Goal: Task Accomplishment & Management: Manage account settings

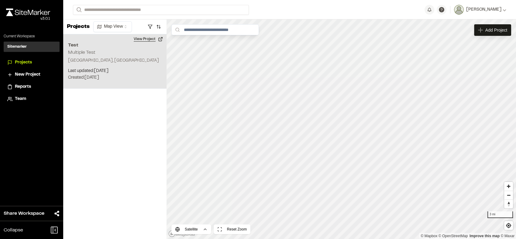
click at [160, 36] on button "View Project" at bounding box center [148, 39] width 36 height 10
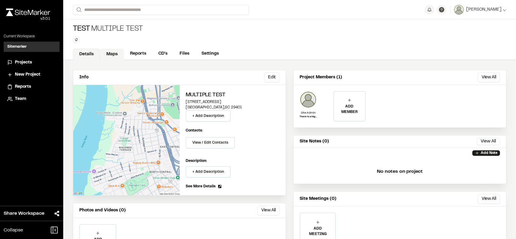
click at [103, 54] on link "Maps" at bounding box center [112, 55] width 24 height 12
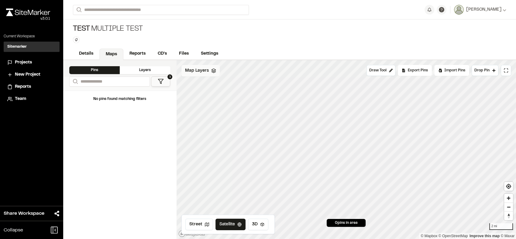
click at [195, 75] on div "Map Layers" at bounding box center [200, 71] width 38 height 12
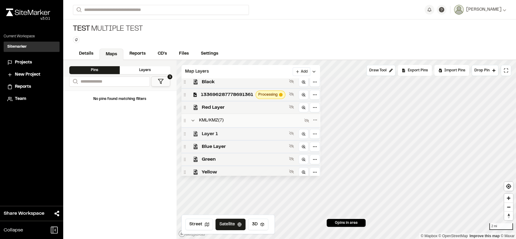
scroll to position [4, 0]
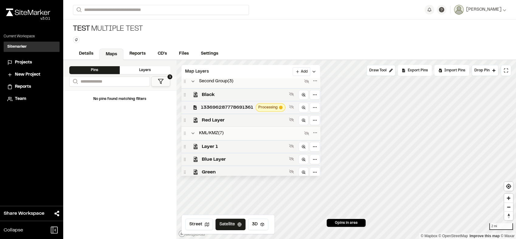
click at [232, 104] on div "133696287778691361 Processing" at bounding box center [250, 107] width 139 height 13
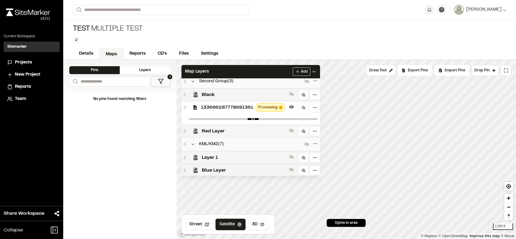
click at [234, 106] on span "133696287778691361" at bounding box center [227, 107] width 52 height 7
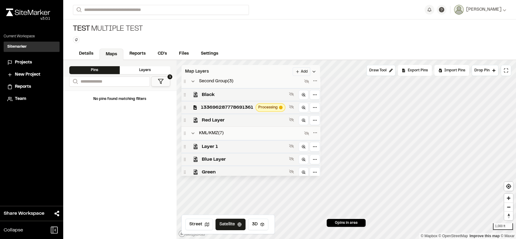
click at [275, 70] on div "Map Layers Add" at bounding box center [250, 71] width 139 height 13
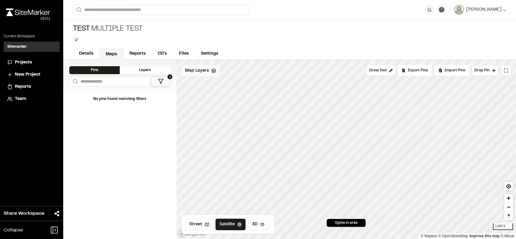
click at [192, 69] on span "Map Layers" at bounding box center [197, 70] width 24 height 7
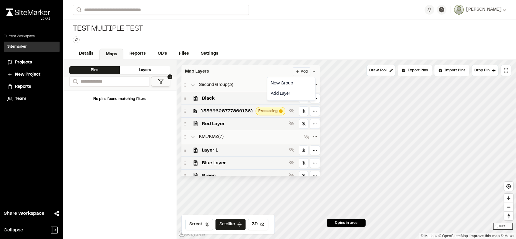
click at [306, 72] on html "**********" at bounding box center [258, 119] width 516 height 239
click at [290, 92] on link "Add Layer" at bounding box center [291, 94] width 46 height 10
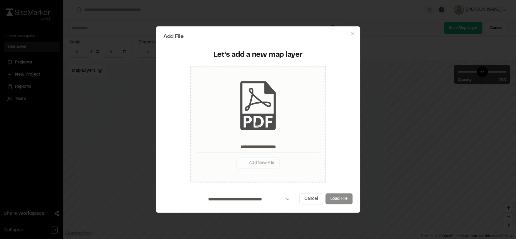
click at [347, 201] on button "Load File" at bounding box center [338, 199] width 27 height 11
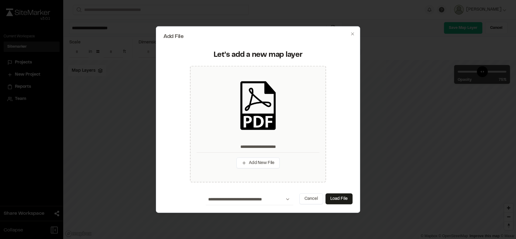
type input "**********"
type input "****"
click at [347, 201] on button "Load File" at bounding box center [338, 199] width 27 height 11
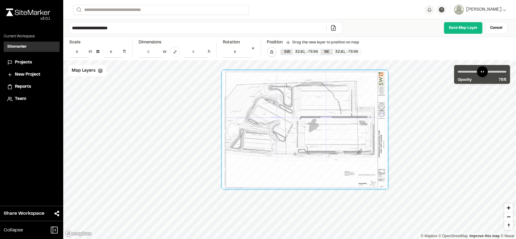
drag, startPoint x: 316, startPoint y: 145, endPoint x: 331, endPoint y: 125, distance: 25.2
click at [331, 125] on div at bounding box center [305, 130] width 166 height 118
click at [464, 26] on link "Save Map Layer" at bounding box center [463, 28] width 39 height 12
click at [219, 27] on input "**********" at bounding box center [198, 28] width 257 height 12
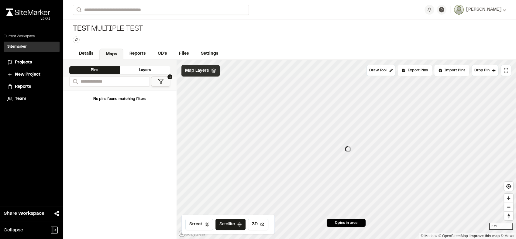
click at [207, 69] on span "Map Layers" at bounding box center [197, 70] width 24 height 7
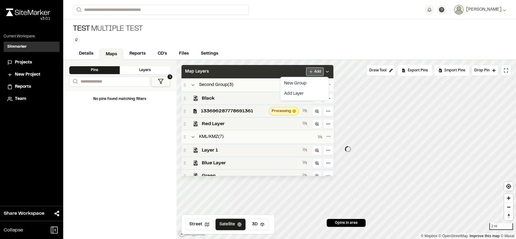
click at [318, 71] on html "**********" at bounding box center [258, 119] width 516 height 239
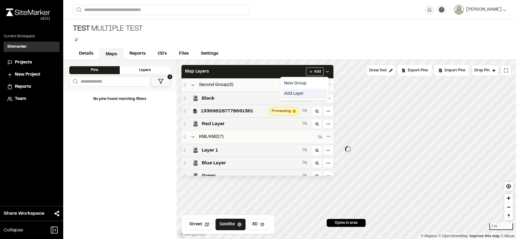
click at [305, 96] on link "Add Layer" at bounding box center [305, 94] width 46 height 10
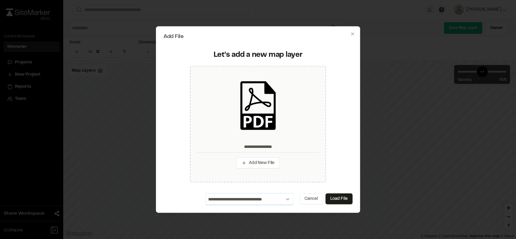
click at [280, 201] on select "**********" at bounding box center [250, 200] width 88 height 12
select select "***"
click at [206, 194] on select "**********" at bounding box center [250, 200] width 88 height 12
click at [345, 195] on button "Load File" at bounding box center [338, 199] width 27 height 11
type input "**********"
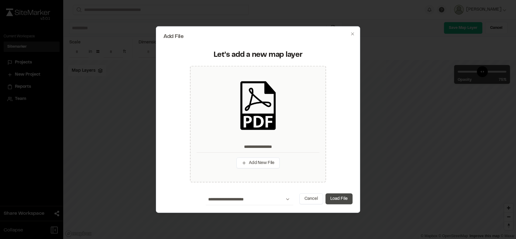
type input "****"
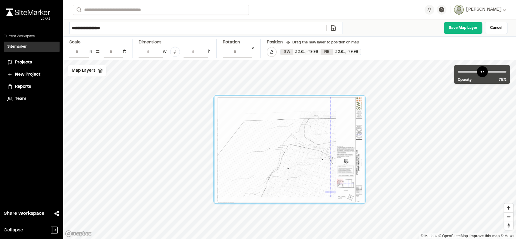
drag, startPoint x: 293, startPoint y: 149, endPoint x: 350, endPoint y: 150, distance: 57.5
click at [350, 150] on div at bounding box center [290, 149] width 150 height 107
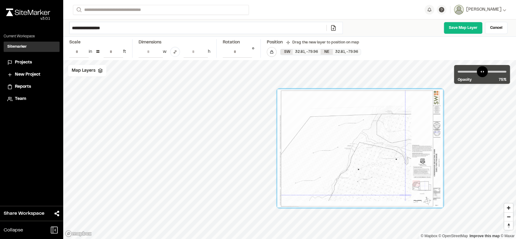
drag, startPoint x: 293, startPoint y: 149, endPoint x: 364, endPoint y: 148, distance: 70.5
click at [364, 148] on div at bounding box center [360, 148] width 166 height 118
click at [457, 27] on link "Save Map Layer" at bounding box center [463, 28] width 39 height 12
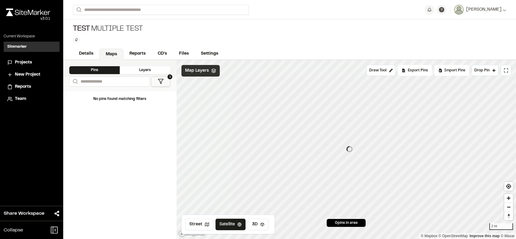
click at [208, 71] on div "Map Layers" at bounding box center [200, 71] width 38 height 12
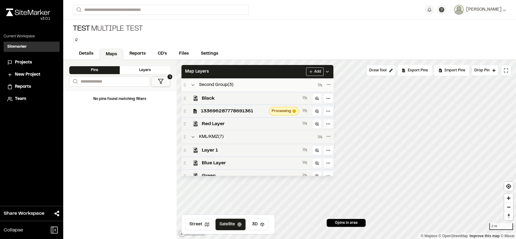
scroll to position [125, 0]
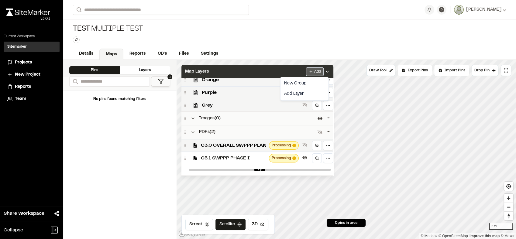
click at [321, 69] on html "**********" at bounding box center [258, 119] width 516 height 239
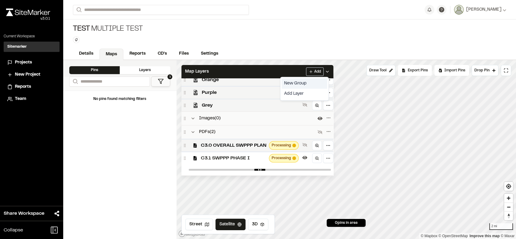
click at [305, 82] on div "New Group" at bounding box center [305, 83] width 46 height 10
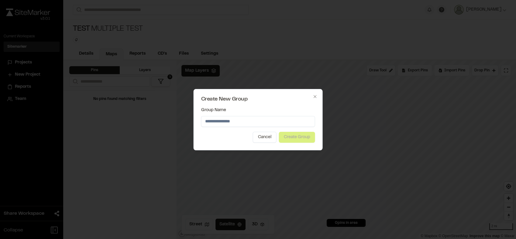
click at [250, 123] on input "Group Name" at bounding box center [258, 121] width 114 height 11
type input "**********"
click at [287, 135] on button "Create Group" at bounding box center [297, 137] width 36 height 11
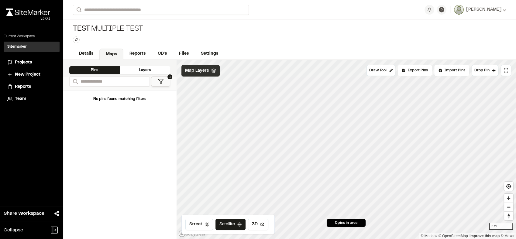
click at [212, 73] on div "Map Layers" at bounding box center [200, 71] width 38 height 12
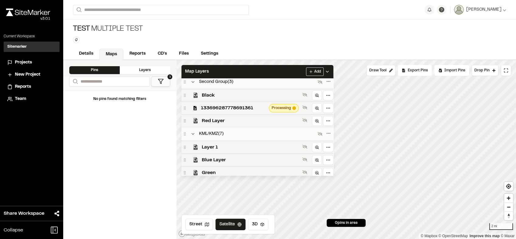
scroll to position [0, 0]
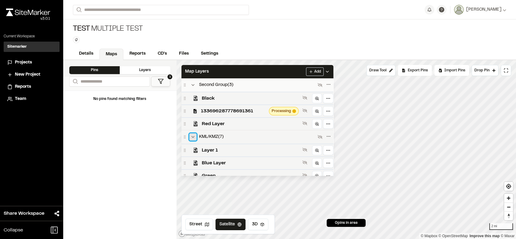
click at [194, 138] on icon at bounding box center [193, 137] width 5 height 5
click at [194, 84] on icon at bounding box center [193, 85] width 5 height 5
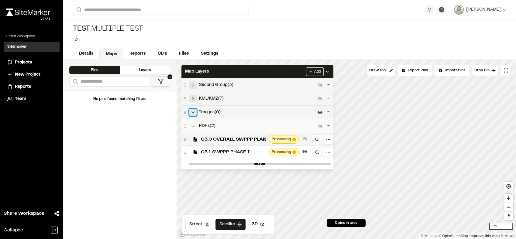
click at [194, 114] on icon at bounding box center [193, 112] width 5 height 5
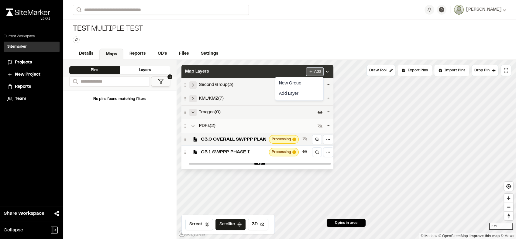
click at [313, 69] on html "**********" at bounding box center [258, 119] width 516 height 239
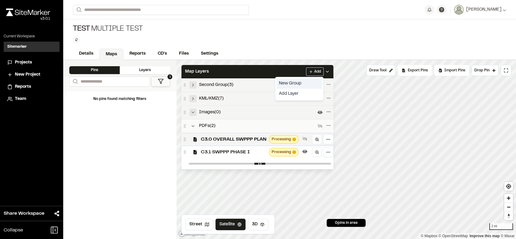
click at [307, 85] on div "New Group" at bounding box center [300, 83] width 46 height 10
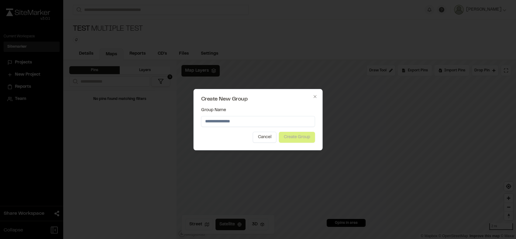
click at [266, 122] on input "Group Name" at bounding box center [258, 121] width 114 height 11
type input "**********"
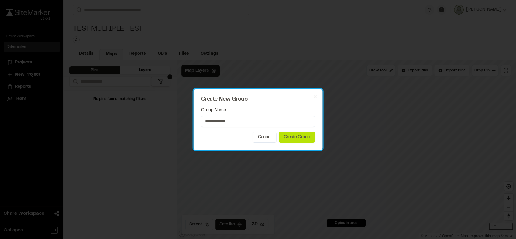
click at [270, 99] on h2 "Create New Group" at bounding box center [258, 99] width 114 height 5
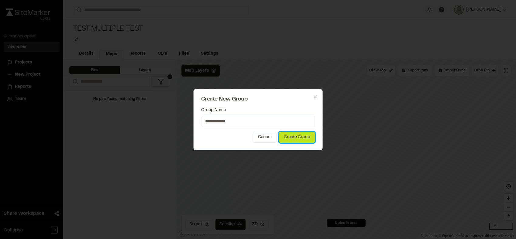
click at [301, 138] on button "Create Group" at bounding box center [297, 137] width 36 height 11
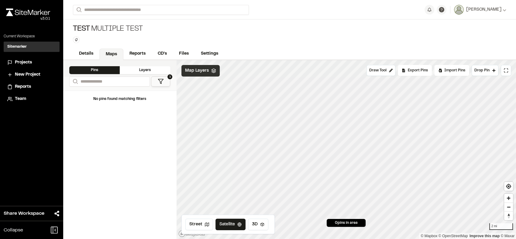
click at [208, 73] on div "Map Layers" at bounding box center [200, 71] width 38 height 12
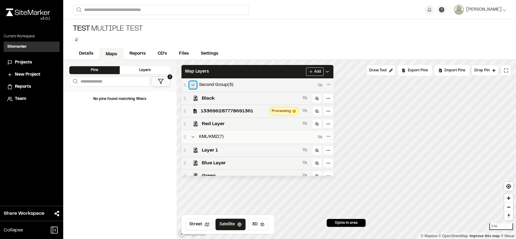
click at [193, 87] on icon at bounding box center [193, 85] width 5 height 5
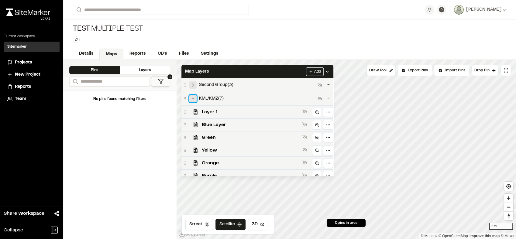
click at [192, 98] on icon at bounding box center [193, 98] width 5 height 5
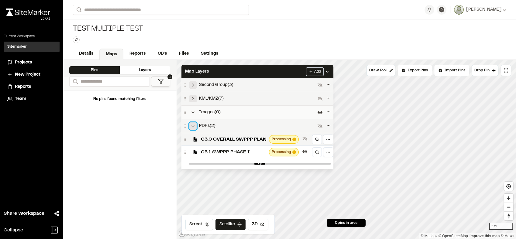
click at [194, 127] on icon at bounding box center [193, 126] width 5 height 5
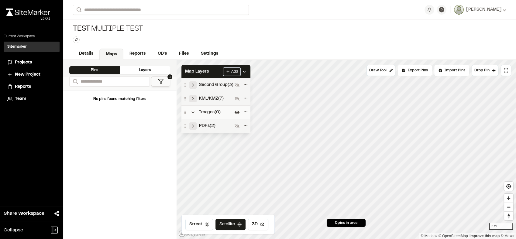
click at [294, 40] on div "Test Multiple Test Type Enter or comma to add tag." at bounding box center [289, 33] width 453 height 29
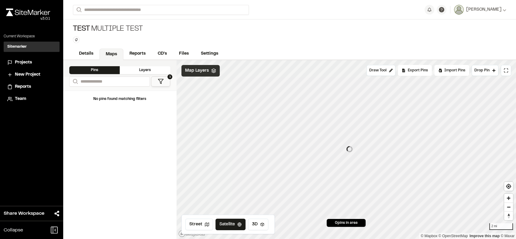
click at [215, 74] on div "Map Layers" at bounding box center [200, 71] width 38 height 12
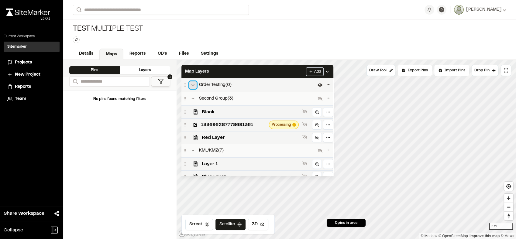
click at [194, 88] on button at bounding box center [192, 84] width 7 height 7
click at [194, 95] on div "Second Group ( 3 )" at bounding box center [257, 98] width 152 height 13
click at [191, 152] on icon at bounding box center [193, 150] width 5 height 5
click at [193, 97] on icon at bounding box center [193, 98] width 5 height 5
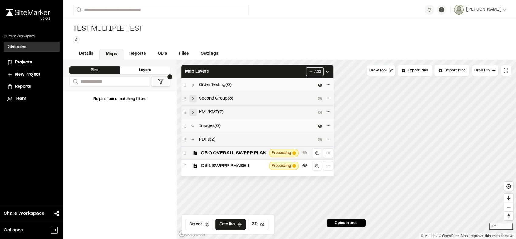
click at [194, 136] on div "PDFs ( 2 )" at bounding box center [257, 139] width 152 height 13
click at [194, 140] on icon at bounding box center [193, 139] width 5 height 5
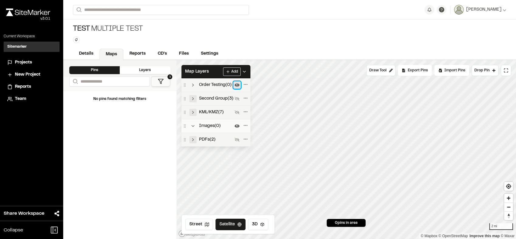
click at [237, 84] on icon at bounding box center [237, 85] width 5 height 5
click at [234, 72] on html "**********" at bounding box center [258, 119] width 516 height 239
click at [216, 85] on div "New Group" at bounding box center [217, 83] width 46 height 10
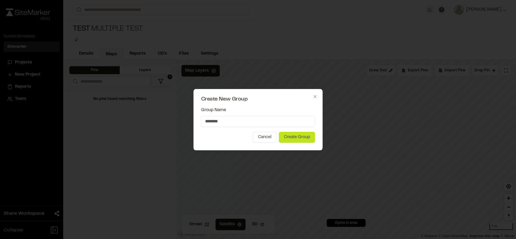
type input "********"
click at [305, 137] on button "Create Group" at bounding box center [297, 137] width 36 height 11
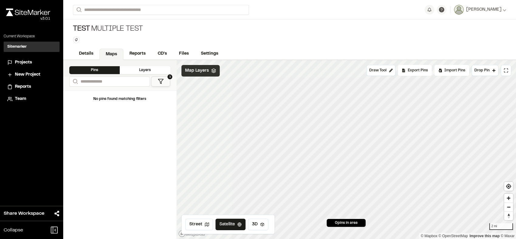
click at [200, 69] on span "Map Layers" at bounding box center [197, 70] width 24 height 7
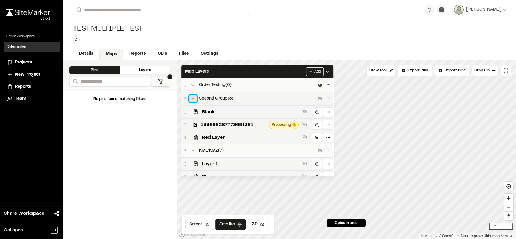
click at [194, 100] on icon at bounding box center [193, 98] width 5 height 5
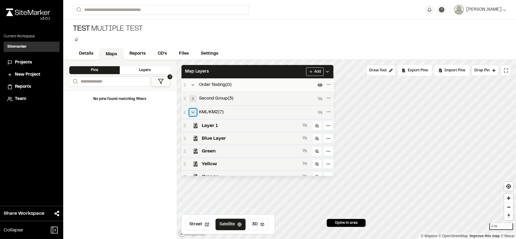
click at [193, 113] on polyline at bounding box center [193, 112] width 2 height 1
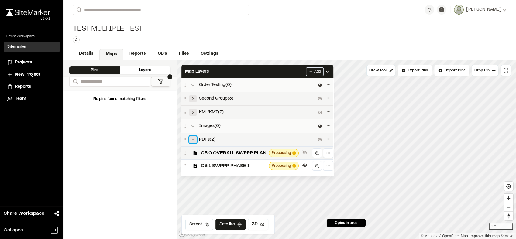
click at [194, 142] on icon at bounding box center [193, 139] width 5 height 5
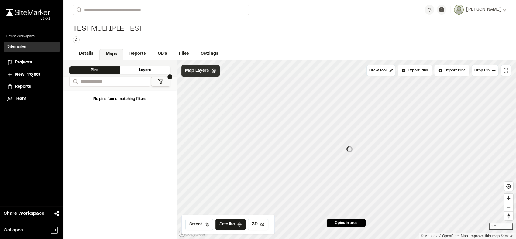
click at [194, 72] on span "Map Layers" at bounding box center [197, 70] width 24 height 7
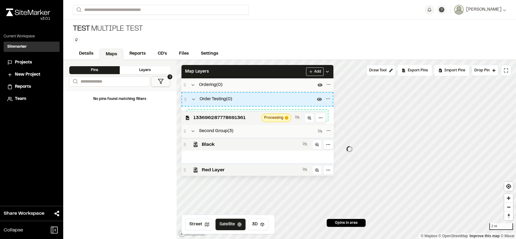
drag, startPoint x: 242, startPoint y: 138, endPoint x: 234, endPoint y: 99, distance: 39.9
click at [234, 99] on div "Ordering ( 0 ) Order Testing ( 0 ) Drop layer into "Order Testing" Second Group…" at bounding box center [257, 126] width 152 height 97
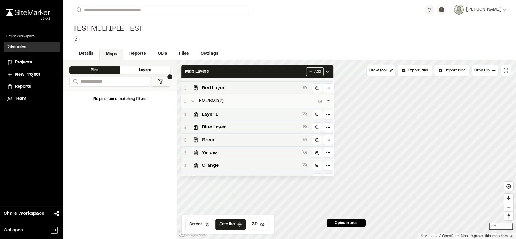
scroll to position [52, 0]
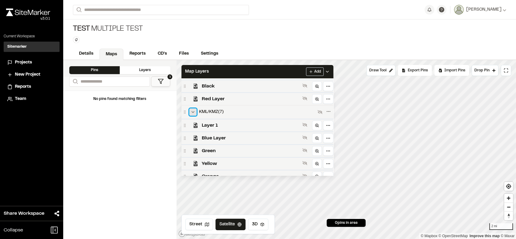
click at [192, 114] on icon at bounding box center [193, 112] width 5 height 5
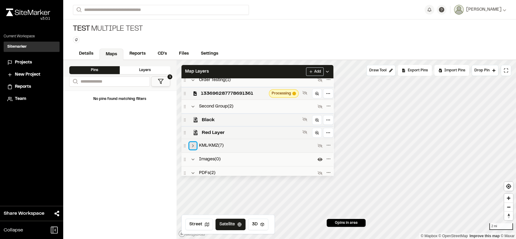
scroll to position [0, 0]
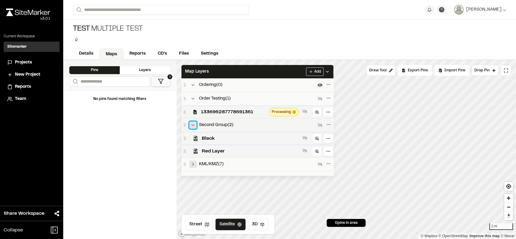
click at [194, 124] on icon at bounding box center [193, 125] width 5 height 5
click at [192, 167] on icon at bounding box center [193, 166] width 5 height 5
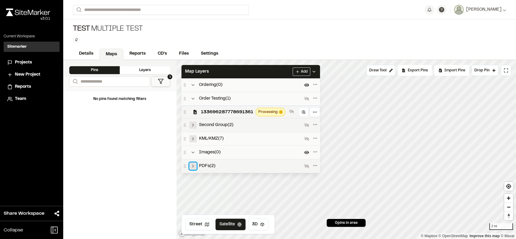
click at [193, 170] on button at bounding box center [192, 166] width 7 height 7
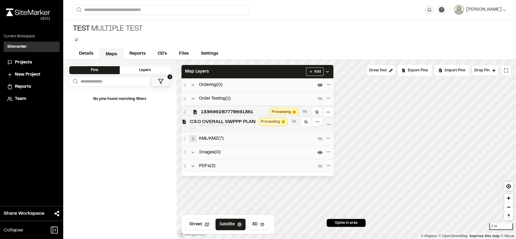
drag, startPoint x: 243, startPoint y: 162, endPoint x: 232, endPoint y: 122, distance: 41.3
click at [232, 122] on span "C3.0 OVERALL SWPPP PLAN" at bounding box center [223, 121] width 66 height 7
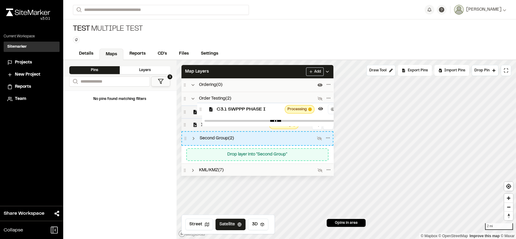
drag, startPoint x: 237, startPoint y: 159, endPoint x: 253, endPoint y: 112, distance: 49.8
click at [253, 112] on span "C3.1 SWPPP PHASE I" at bounding box center [250, 109] width 66 height 7
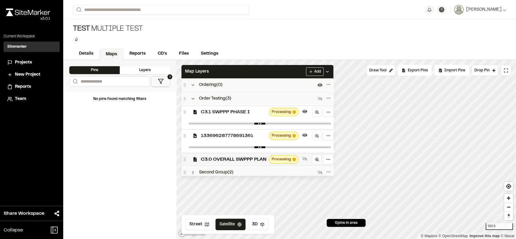
click at [246, 107] on div "C3.1 SWPPP PHASE I Processing" at bounding box center [257, 111] width 152 height 13
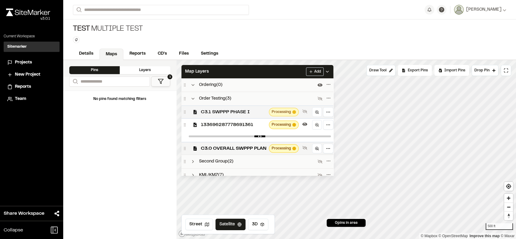
click at [246, 107] on div "C3.1 SWPPP PHASE I Processing" at bounding box center [257, 111] width 152 height 13
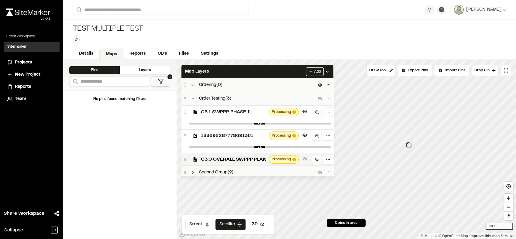
click at [248, 113] on span "C3.1 SWPPP PHASE I" at bounding box center [234, 111] width 66 height 7
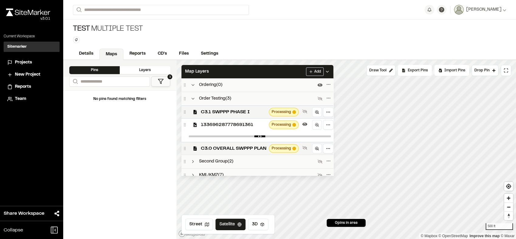
click at [246, 125] on span "133696287778691361" at bounding box center [234, 124] width 66 height 7
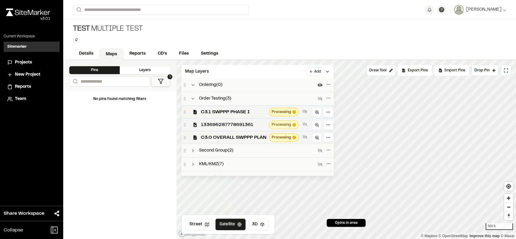
click at [246, 125] on span "133696287778691361" at bounding box center [234, 124] width 66 height 7
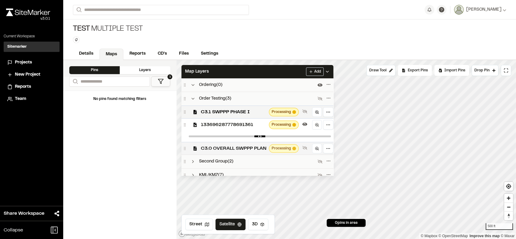
click at [251, 149] on span "C3.0 OVERALL SWPPP PLAN" at bounding box center [234, 148] width 66 height 7
click at [258, 145] on div "C3.0 OVERALL SWPPP PLAN Processing" at bounding box center [257, 148] width 152 height 13
click at [258, 128] on span "133696287778691361" at bounding box center [234, 124] width 66 height 7
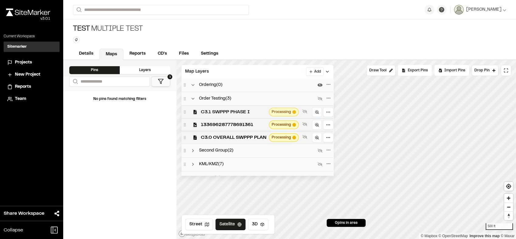
click at [259, 110] on span "C3.1 SWPPP PHASE I" at bounding box center [234, 111] width 66 height 7
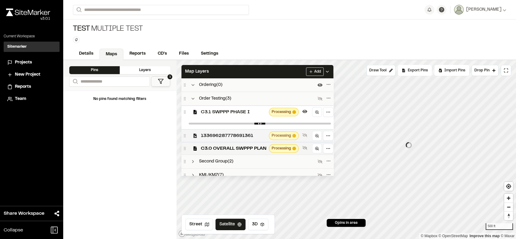
click at [257, 135] on span "133696287778691361" at bounding box center [234, 135] width 66 height 7
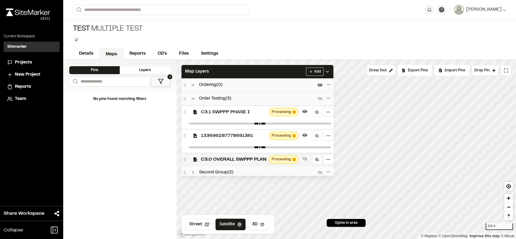
click at [257, 135] on span "133696287778691361" at bounding box center [234, 135] width 66 height 7
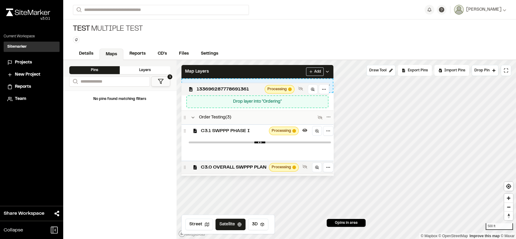
drag, startPoint x: 257, startPoint y: 135, endPoint x: 253, endPoint y: 88, distance: 47.3
click at [253, 88] on span "133696287778691361" at bounding box center [230, 89] width 66 height 7
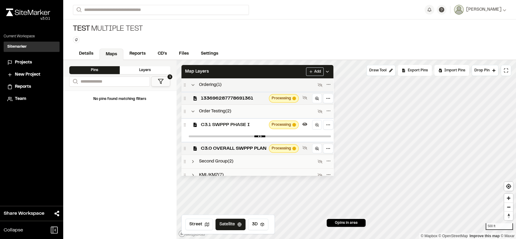
click at [289, 86] on div "Ordering ( 1 )" at bounding box center [250, 84] width 134 height 7
click at [194, 84] on icon at bounding box center [193, 85] width 5 height 5
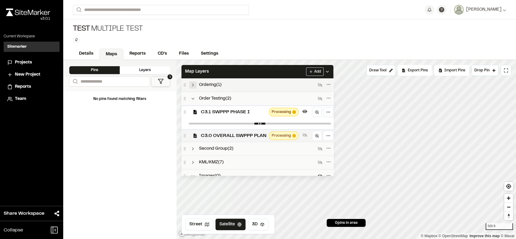
click at [239, 140] on div "C3.0 OVERALL SWPPP PLAN Processing" at bounding box center [257, 135] width 152 height 13
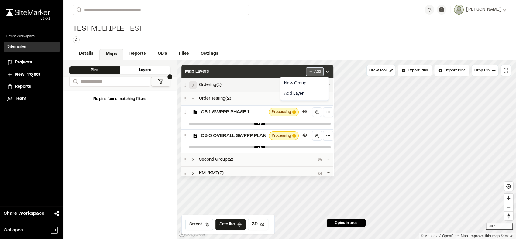
click at [319, 75] on html "**********" at bounding box center [258, 119] width 516 height 239
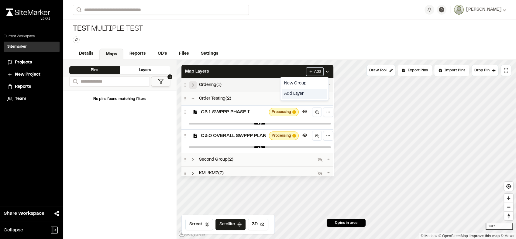
click at [296, 93] on link "Add Layer" at bounding box center [305, 94] width 46 height 10
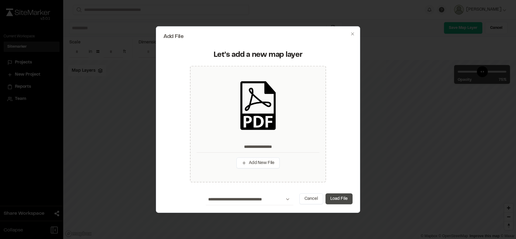
click at [338, 200] on button "Load File" at bounding box center [338, 199] width 27 height 11
type input "**********"
type input "****"
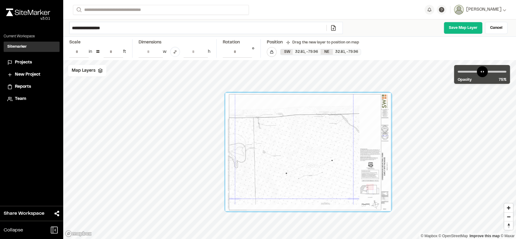
drag, startPoint x: 292, startPoint y: 148, endPoint x: 375, endPoint y: 151, distance: 83.0
click at [375, 151] on div at bounding box center [308, 152] width 166 height 118
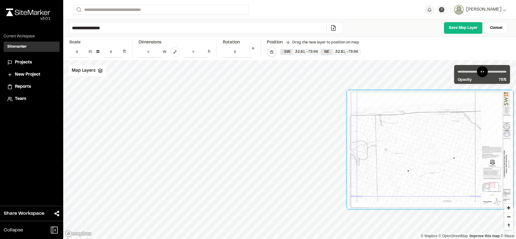
drag, startPoint x: 375, startPoint y: 151, endPoint x: 497, endPoint y: 148, distance: 121.9
click at [497, 148] on div at bounding box center [430, 150] width 166 height 118
click at [165, 27] on input "**********" at bounding box center [198, 28] width 257 height 12
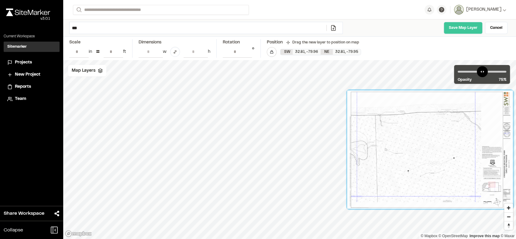
type input "***"
click at [468, 30] on link "Save Map Layer" at bounding box center [463, 28] width 39 height 12
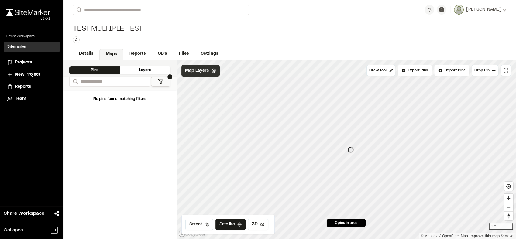
click at [193, 68] on span "Map Layers" at bounding box center [197, 70] width 24 height 7
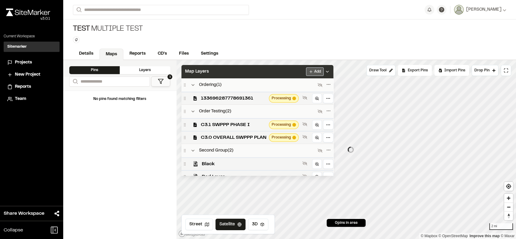
click at [316, 68] on html "**********" at bounding box center [258, 119] width 516 height 239
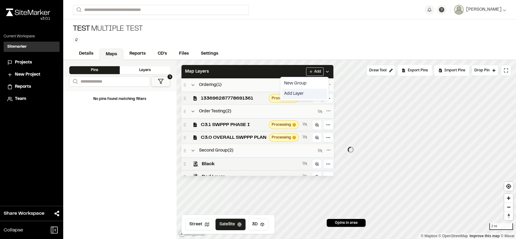
click at [301, 91] on link "Add Layer" at bounding box center [305, 94] width 46 height 10
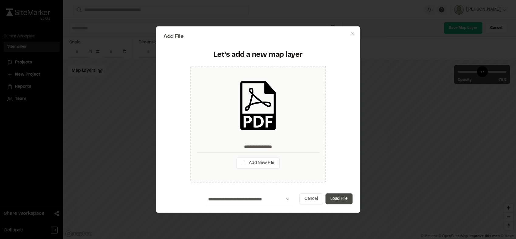
click at [339, 199] on button "Load File" at bounding box center [338, 199] width 27 height 11
type input "**********"
type input "****"
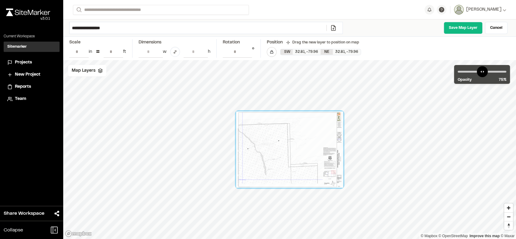
click at [143, 24] on input "**********" at bounding box center [198, 28] width 257 height 12
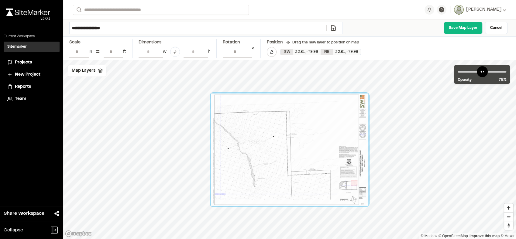
click at [143, 24] on input "**********" at bounding box center [198, 28] width 257 height 12
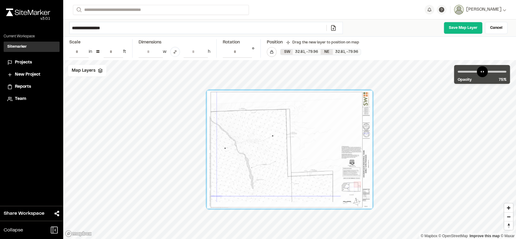
click at [143, 24] on input "**********" at bounding box center [198, 28] width 257 height 12
type input "***"
click at [466, 34] on div "*** Save Map Layer Cancel" at bounding box center [289, 27] width 453 height 17
click at [470, 29] on link "Save Map Layer" at bounding box center [463, 28] width 39 height 12
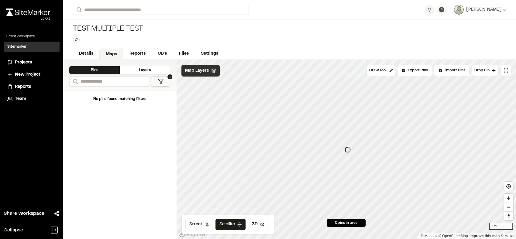
click at [214, 75] on div "Map Layers" at bounding box center [200, 71] width 38 height 12
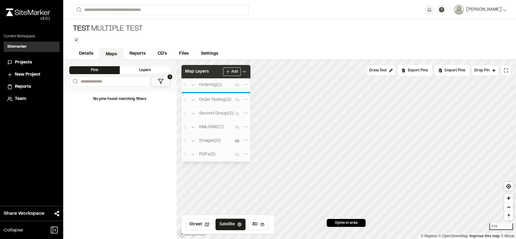
drag, startPoint x: 185, startPoint y: 131, endPoint x: 219, endPoint y: 73, distance: 66.8
click at [219, 73] on div "Map Layers Add Ordering ( 1 ) Order Testing ( 2 ) Second Group ( 2 ) KML/KMZ ( …" at bounding box center [215, 113] width 69 height 97
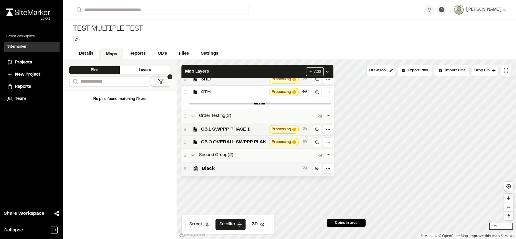
scroll to position [46, 0]
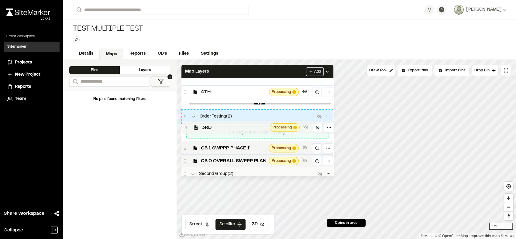
drag, startPoint x: 230, startPoint y: 80, endPoint x: 231, endPoint y: 129, distance: 48.3
click at [231, 129] on span "3RD" at bounding box center [235, 127] width 66 height 7
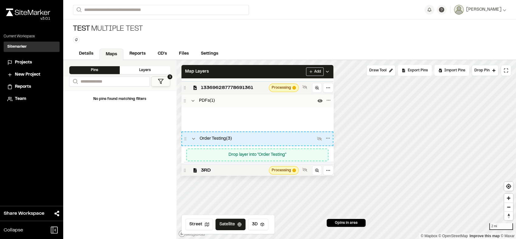
scroll to position [41, 0]
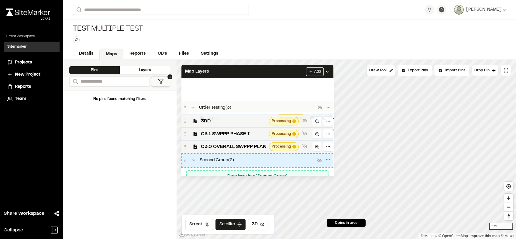
drag, startPoint x: 225, startPoint y: 123, endPoint x: 232, endPoint y: 117, distance: 9.7
click at [232, 117] on div "Ordering ( 1 ) 133696287778691361 Processing PDFs ( 1 ) 4TH Processing Order Te…" at bounding box center [257, 126] width 152 height 97
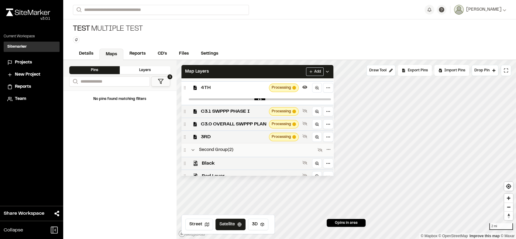
scroll to position [51, 0]
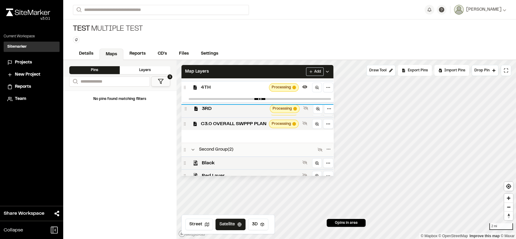
drag, startPoint x: 232, startPoint y: 134, endPoint x: 232, endPoint y: 107, distance: 27.4
click at [232, 107] on div "3RD Processing" at bounding box center [258, 108] width 152 height 13
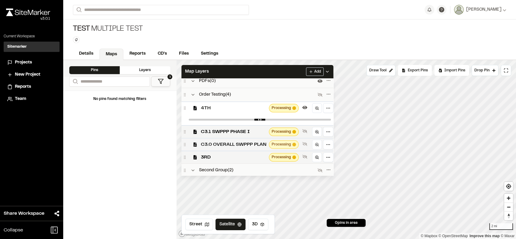
scroll to position [29, 0]
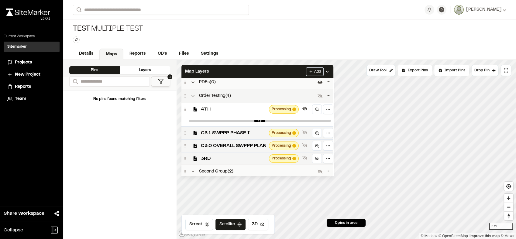
click at [228, 100] on div "Order Testing ( 4 )" at bounding box center [250, 95] width 134 height 7
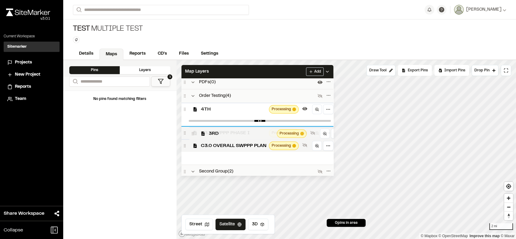
drag, startPoint x: 239, startPoint y: 160, endPoint x: 247, endPoint y: 134, distance: 27.0
click at [247, 134] on span "3RD" at bounding box center [242, 133] width 66 height 7
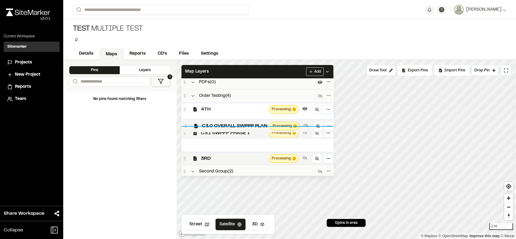
drag, startPoint x: 244, startPoint y: 150, endPoint x: 245, endPoint y: 131, distance: 19.2
click at [245, 130] on span "C3.0 OVERALL SWPPP PLAN" at bounding box center [235, 125] width 66 height 7
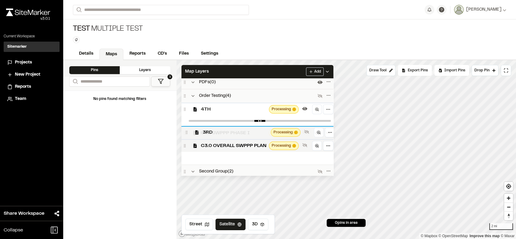
drag, startPoint x: 238, startPoint y: 160, endPoint x: 239, endPoint y: 135, distance: 25.9
click at [239, 135] on span "3RD" at bounding box center [236, 132] width 66 height 7
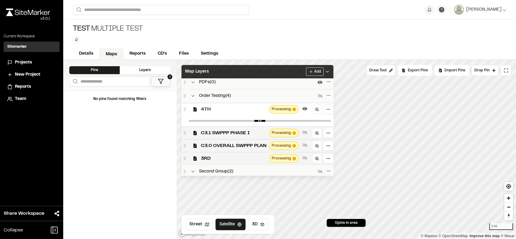
click at [278, 68] on div "Map Layers Add" at bounding box center [257, 71] width 152 height 13
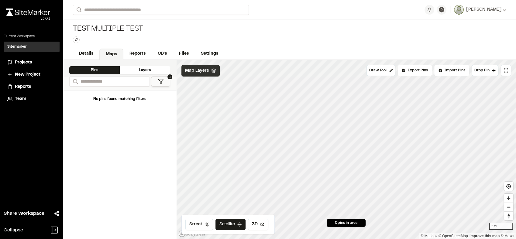
click at [197, 73] on span "Map Layers" at bounding box center [197, 70] width 24 height 7
click at [206, 70] on span "Map Layers" at bounding box center [197, 70] width 24 height 7
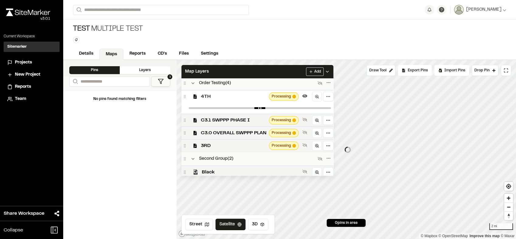
scroll to position [42, 0]
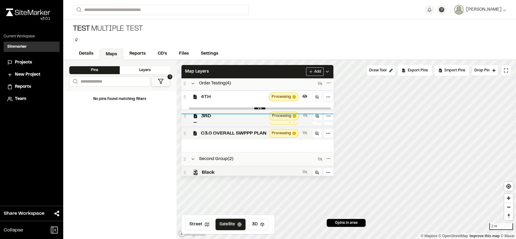
drag, startPoint x: 223, startPoint y: 149, endPoint x: 224, endPoint y: 119, distance: 30.4
click at [224, 119] on span "3RD" at bounding box center [234, 115] width 66 height 7
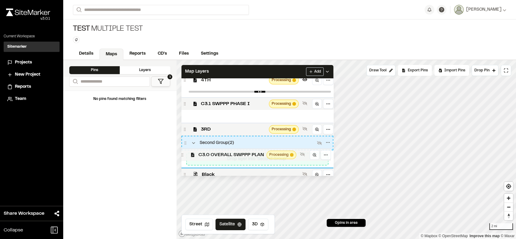
scroll to position [59, 0]
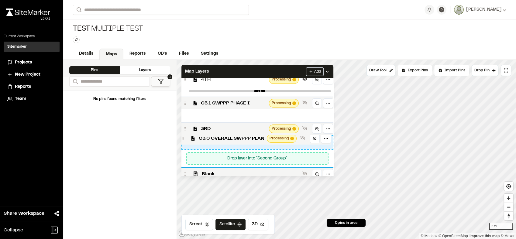
drag, startPoint x: 240, startPoint y: 133, endPoint x: 238, endPoint y: 139, distance: 6.2
click at [238, 139] on span "C3.0 OVERALL SWPPP PLAN" at bounding box center [232, 138] width 66 height 7
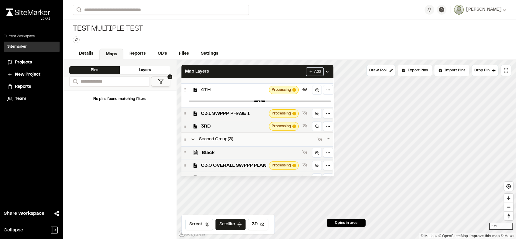
scroll to position [55, 0]
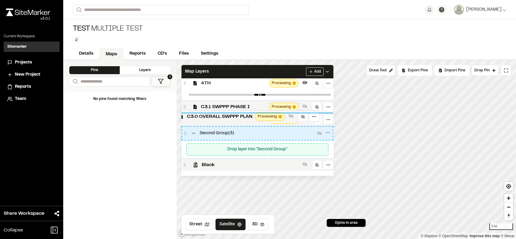
drag, startPoint x: 246, startPoint y: 163, endPoint x: 233, endPoint y: 120, distance: 44.6
click at [233, 120] on span "C3.0 OVERALL SWPPP PLAN" at bounding box center [220, 116] width 66 height 7
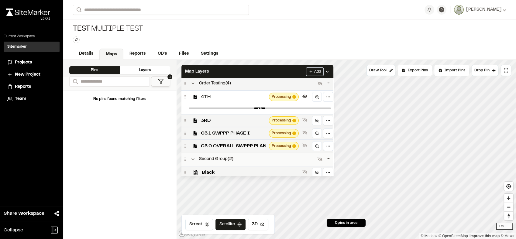
scroll to position [41, 0]
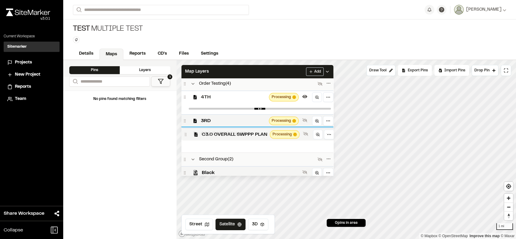
drag, startPoint x: 253, startPoint y: 147, endPoint x: 254, endPoint y: 135, distance: 11.9
click at [254, 135] on span "C3.0 OVERALL SWPPP PLAN" at bounding box center [235, 134] width 66 height 7
drag, startPoint x: 253, startPoint y: 146, endPoint x: 252, endPoint y: 131, distance: 15.8
click at [252, 131] on span "C3.0 OVERALL SWPPP PLAN" at bounding box center [233, 130] width 66 height 7
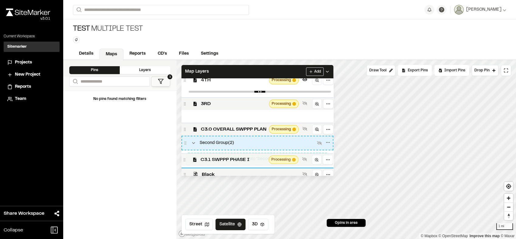
scroll to position [61, 0]
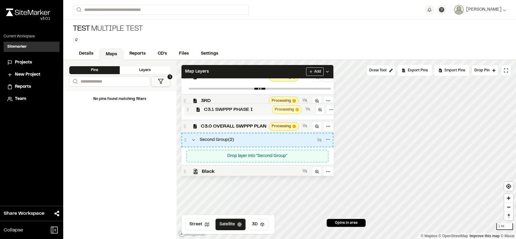
drag, startPoint x: 253, startPoint y: 134, endPoint x: 256, endPoint y: 109, distance: 24.5
click at [256, 109] on span "C3.1 SWPPP PHASE I" at bounding box center [237, 109] width 66 height 7
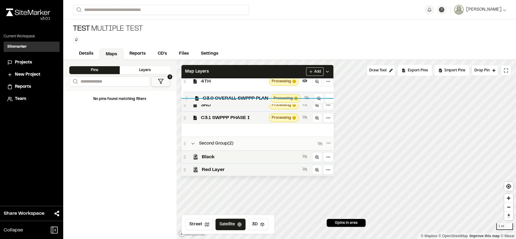
drag, startPoint x: 252, startPoint y: 126, endPoint x: 253, endPoint y: 97, distance: 29.8
click at [253, 97] on span "C3.0 OVERALL SWPPP PLAN" at bounding box center [236, 98] width 66 height 7
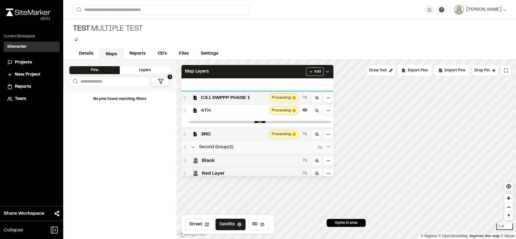
drag, startPoint x: 249, startPoint y: 136, endPoint x: 247, endPoint y: 102, distance: 33.5
click at [247, 102] on div "C3.0 OVERALL SWPPP PLAN Processing C3.1 SWPPP PHASE I Processing 4TH Processing…" at bounding box center [257, 109] width 152 height 62
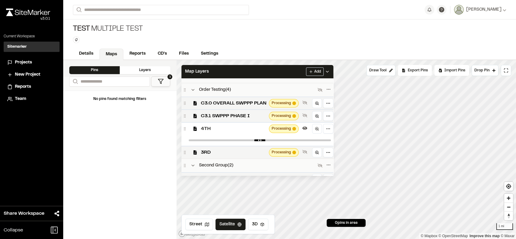
scroll to position [32, 0]
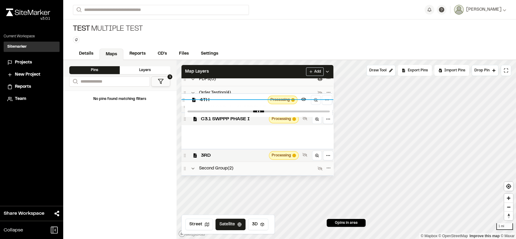
drag, startPoint x: 244, startPoint y: 133, endPoint x: 243, endPoint y: 101, distance: 31.9
click at [243, 101] on span "4TH" at bounding box center [233, 99] width 66 height 7
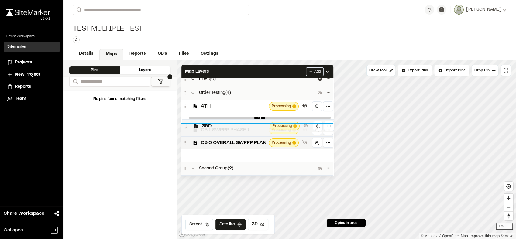
drag, startPoint x: 245, startPoint y: 153, endPoint x: 246, endPoint y: 123, distance: 29.5
click at [246, 123] on div "3RD Processing" at bounding box center [258, 125] width 152 height 13
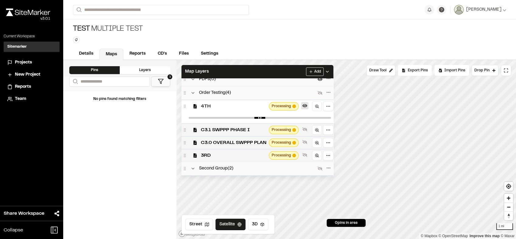
click at [306, 104] on icon at bounding box center [304, 105] width 5 height 5
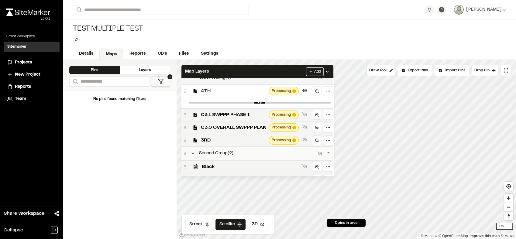
scroll to position [51, 0]
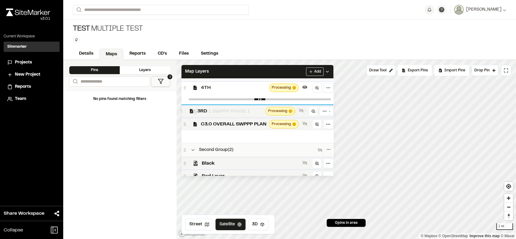
drag, startPoint x: 222, startPoint y: 140, endPoint x: 219, endPoint y: 114, distance: 26.1
click at [219, 114] on span "3RD" at bounding box center [230, 111] width 66 height 7
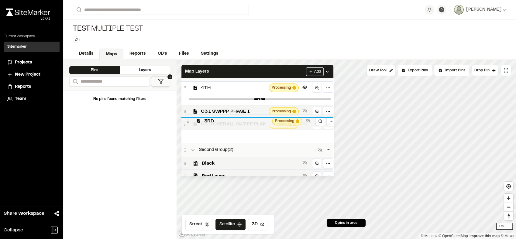
drag, startPoint x: 219, startPoint y: 140, endPoint x: 223, endPoint y: 124, distance: 16.2
click at [223, 124] on span "3RD" at bounding box center [237, 121] width 66 height 7
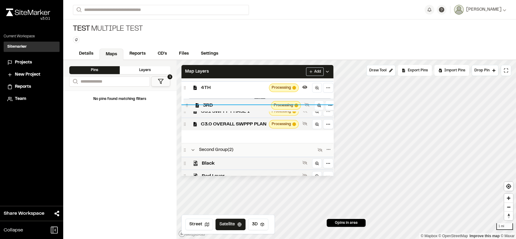
drag, startPoint x: 207, startPoint y: 141, endPoint x: 209, endPoint y: 110, distance: 31.4
click at [209, 109] on span "3RD" at bounding box center [236, 105] width 66 height 7
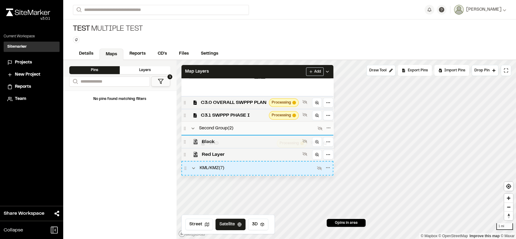
scroll to position [79, 0]
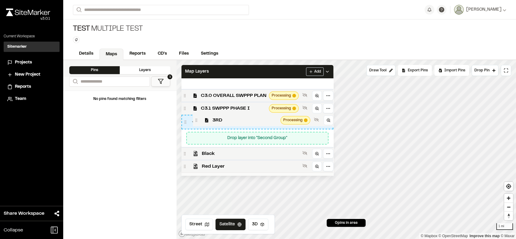
drag, startPoint x: 211, startPoint y: 136, endPoint x: 222, endPoint y: 122, distance: 18.6
click at [222, 122] on span "3RD" at bounding box center [245, 120] width 66 height 7
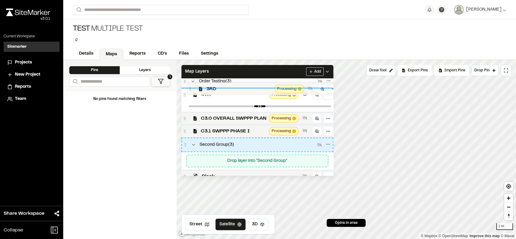
scroll to position [37, 0]
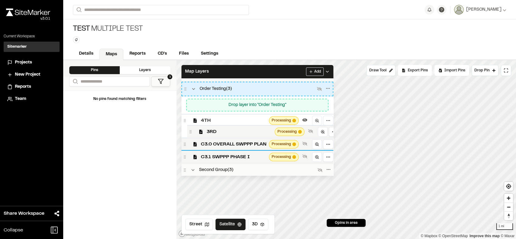
drag, startPoint x: 216, startPoint y: 151, endPoint x: 222, endPoint y: 130, distance: 22.0
click at [222, 130] on span "3RD" at bounding box center [240, 131] width 66 height 7
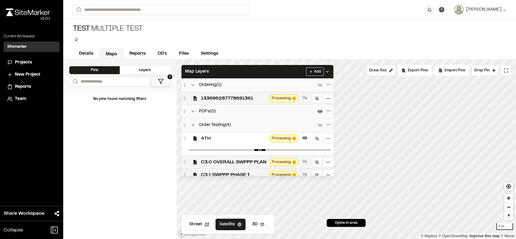
click at [232, 139] on span "4TH" at bounding box center [234, 138] width 66 height 7
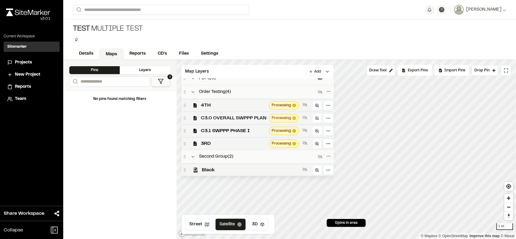
scroll to position [37, 0]
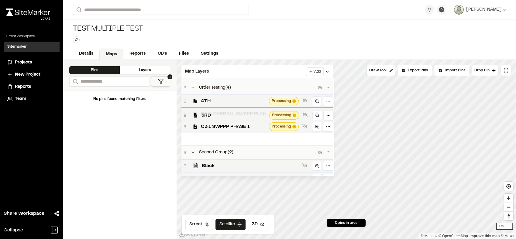
drag, startPoint x: 228, startPoint y: 141, endPoint x: 228, endPoint y: 117, distance: 24.0
click at [228, 117] on span "3RD" at bounding box center [234, 115] width 66 height 7
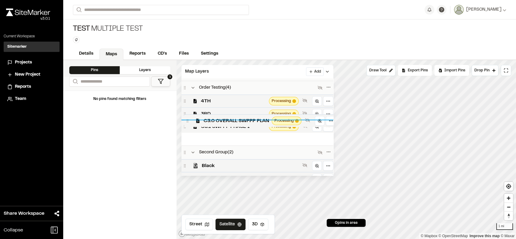
drag, startPoint x: 226, startPoint y: 138, endPoint x: 229, endPoint y: 119, distance: 18.4
click at [229, 119] on span "C3.0 OVERALL SWPPP PLAN" at bounding box center [237, 120] width 66 height 7
drag, startPoint x: 231, startPoint y: 138, endPoint x: 229, endPoint y: 120, distance: 18.6
click at [229, 120] on span "C3.0 OVERALL SWPPP PLAN" at bounding box center [232, 120] width 66 height 7
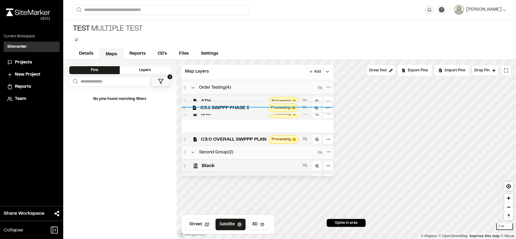
drag, startPoint x: 226, startPoint y: 126, endPoint x: 226, endPoint y: 108, distance: 18.2
click at [226, 108] on span "C3.1 SWPPP PHASE I" at bounding box center [233, 107] width 66 height 7
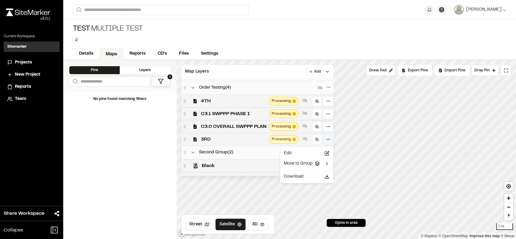
click at [326, 140] on html "**********" at bounding box center [258, 119] width 516 height 239
click at [238, 144] on html "**********" at bounding box center [258, 119] width 516 height 239
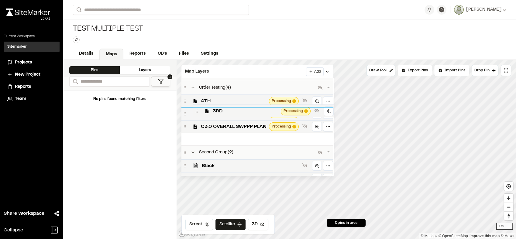
drag, startPoint x: 187, startPoint y: 141, endPoint x: 199, endPoint y: 113, distance: 30.8
click at [199, 113] on icon at bounding box center [196, 111] width 4 height 4
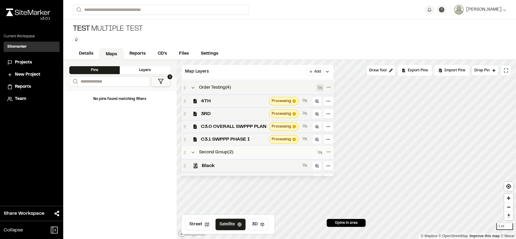
scroll to position [0, 0]
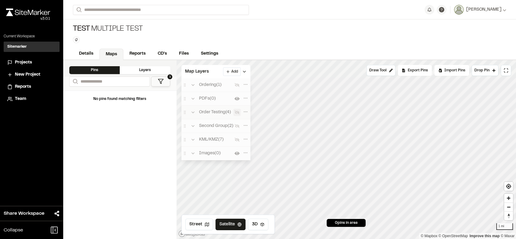
click at [317, 90] on div "Click to Drop Pin 0 pins in area Draw Tool Export Pins Available Datums Default…" at bounding box center [347, 149] width 340 height 179
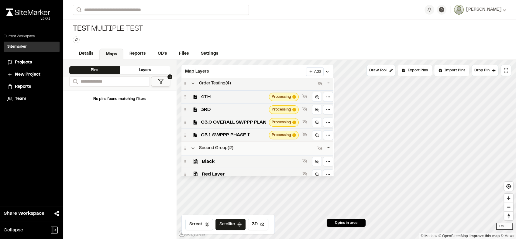
scroll to position [50, 0]
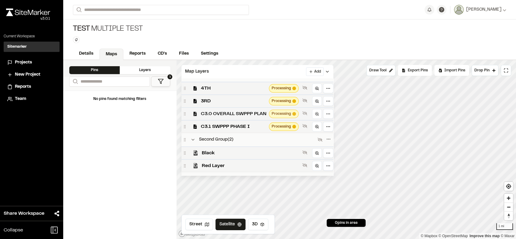
click at [248, 115] on span "C3.0 OVERALL SWPPP PLAN" at bounding box center [234, 113] width 66 height 7
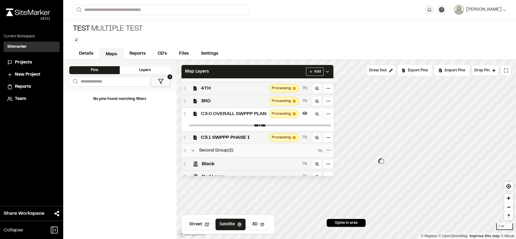
click at [250, 114] on span "C3.0 OVERALL SWPPP PLAN" at bounding box center [234, 113] width 66 height 7
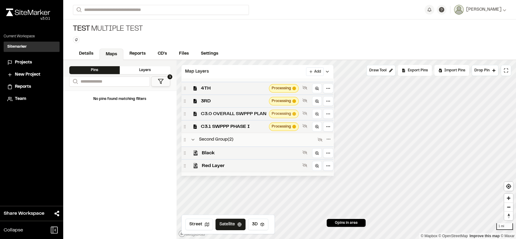
click at [244, 114] on span "C3.0 OVERALL SWPPP PLAN" at bounding box center [234, 113] width 66 height 7
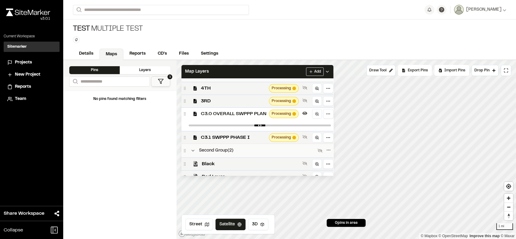
click at [244, 114] on span "C3.0 OVERALL SWPPP PLAN" at bounding box center [234, 113] width 66 height 7
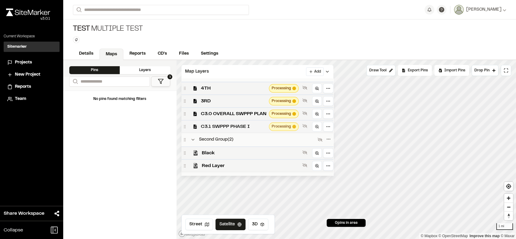
click at [245, 130] on span "C3.1 SWPPP PHASE I" at bounding box center [234, 126] width 66 height 7
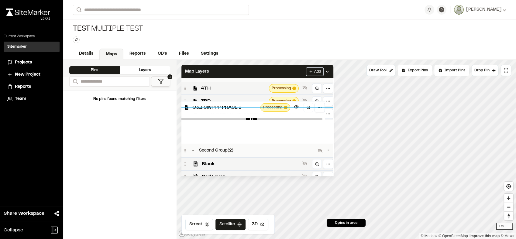
drag, startPoint x: 257, startPoint y: 130, endPoint x: 248, endPoint y: 111, distance: 20.8
click at [248, 111] on span "C3.1 SWPPP PHASE I" at bounding box center [225, 107] width 66 height 7
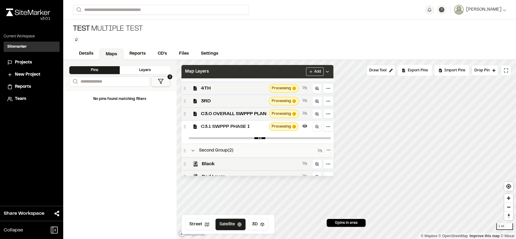
click at [265, 73] on div "Map Layers Add" at bounding box center [257, 71] width 152 height 13
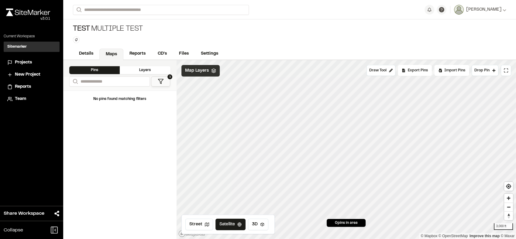
click at [212, 75] on div "Map Layers" at bounding box center [200, 71] width 38 height 12
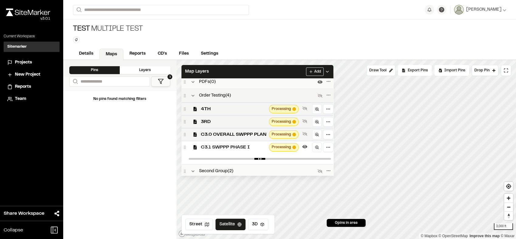
scroll to position [31, 0]
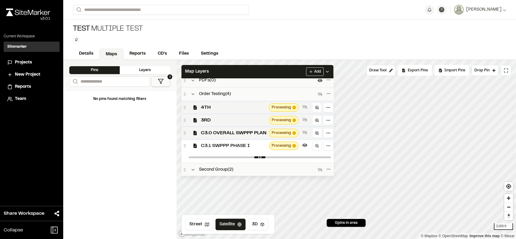
click at [246, 146] on span "C3.1 SWPPP PHASE I" at bounding box center [234, 145] width 66 height 7
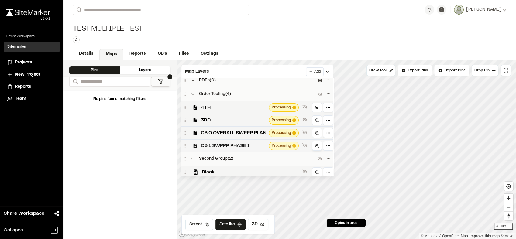
click at [316, 148] on icon at bounding box center [317, 146] width 4 height 4
click at [251, 148] on span "C3.1 SWPPP PHASE I" at bounding box center [234, 145] width 66 height 7
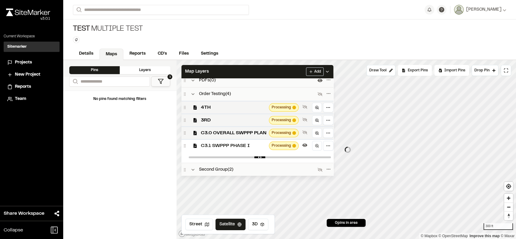
click at [251, 148] on span "C3.1 SWPPP PHASE I" at bounding box center [234, 145] width 66 height 7
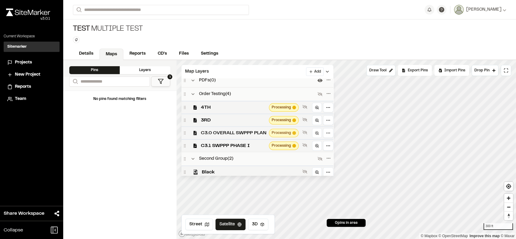
click at [250, 134] on span "C3.0 OVERALL SWPPP PLAN" at bounding box center [234, 132] width 66 height 7
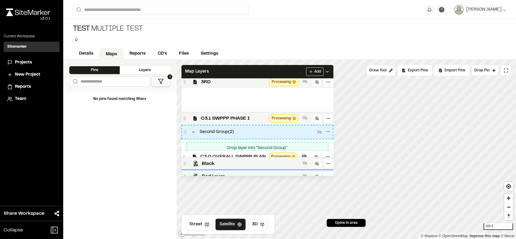
scroll to position [72, 0]
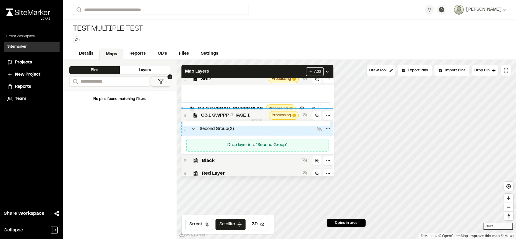
drag, startPoint x: 250, startPoint y: 136, endPoint x: 247, endPoint y: 112, distance: 24.5
click at [247, 112] on div "4TH Processing 3RD Processing C3.0 OVERALL SWPPP PLAN Processing C3.1 SWPPP PHA…" at bounding box center [257, 91] width 152 height 62
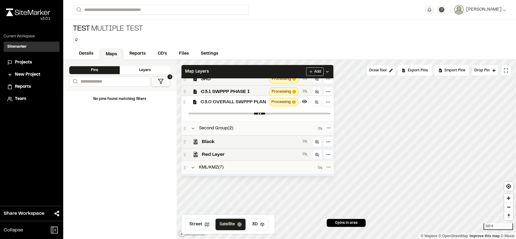
click at [243, 113] on div at bounding box center [259, 113] width 147 height 11
click at [239, 95] on span "C3.1 SWPPP PHASE I" at bounding box center [234, 91] width 66 height 7
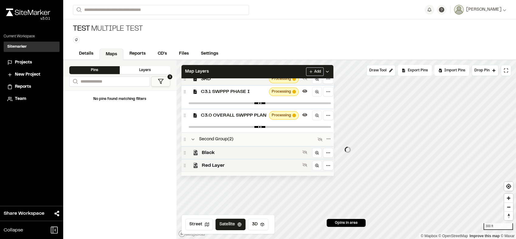
click at [239, 95] on span "C3.1 SWPPP PHASE I" at bounding box center [234, 91] width 66 height 7
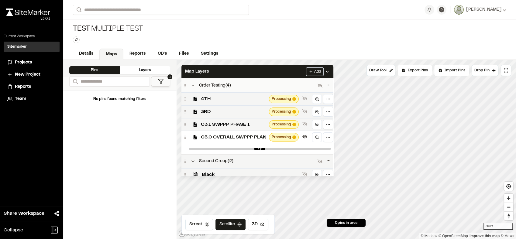
scroll to position [33, 0]
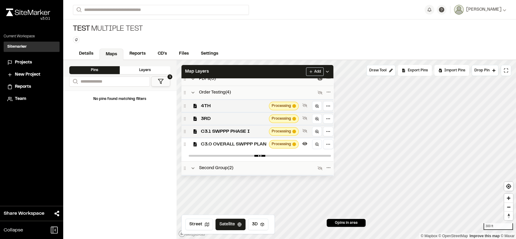
click at [256, 145] on span "C3.0 OVERALL SWPPP PLAN" at bounding box center [234, 144] width 66 height 7
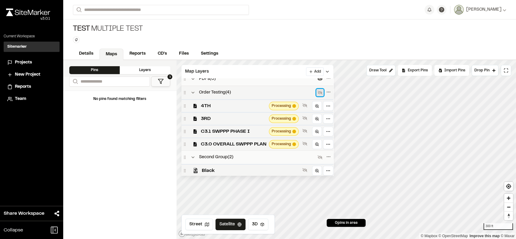
click at [319, 93] on icon at bounding box center [320, 92] width 5 height 5
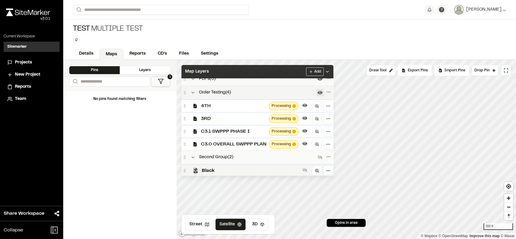
click at [292, 74] on div "Map Layers Add" at bounding box center [257, 71] width 152 height 13
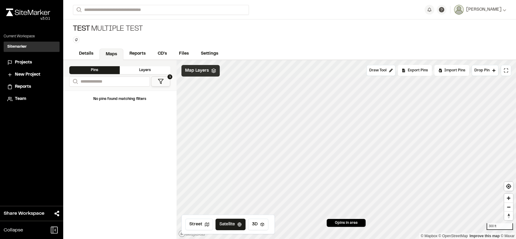
click at [206, 71] on span "Map Layers" at bounding box center [197, 70] width 24 height 7
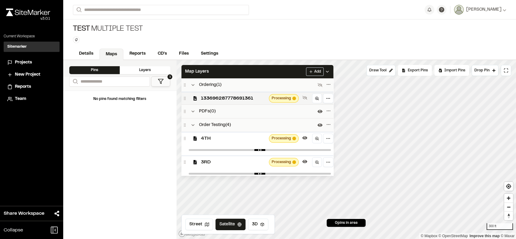
click at [246, 163] on span "3RD" at bounding box center [234, 162] width 66 height 7
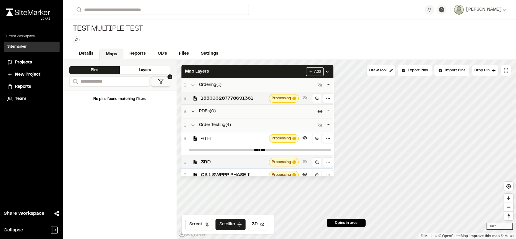
click at [246, 163] on span "3RD" at bounding box center [234, 162] width 66 height 7
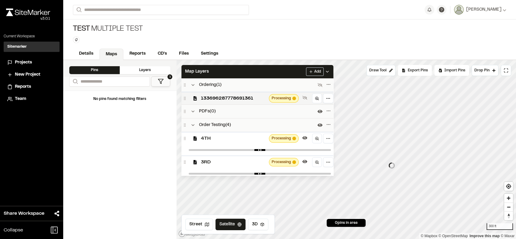
click at [247, 142] on span "4TH" at bounding box center [234, 138] width 66 height 7
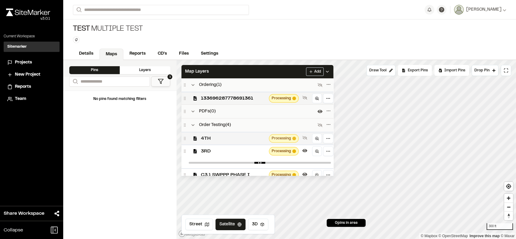
click at [253, 140] on span "4TH" at bounding box center [234, 138] width 66 height 7
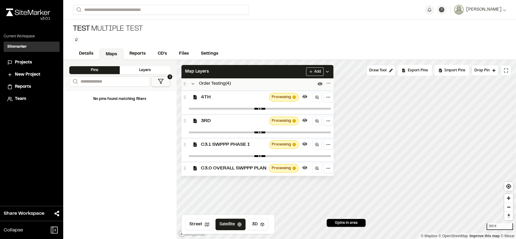
scroll to position [50, 0]
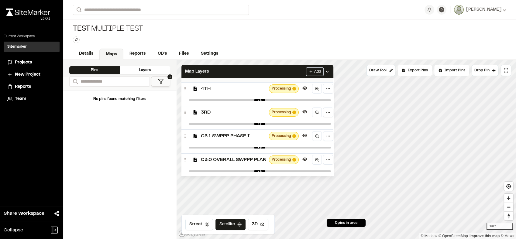
click at [250, 139] on span "C3.1 SWPPP PHASE I" at bounding box center [234, 135] width 66 height 7
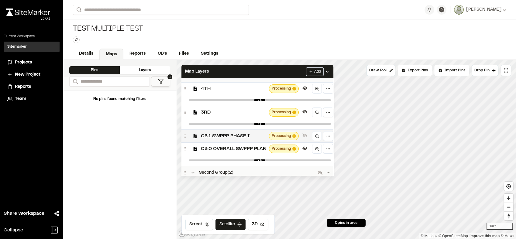
click at [250, 139] on span "C3.1 SWPPP PHASE I" at bounding box center [234, 135] width 66 height 7
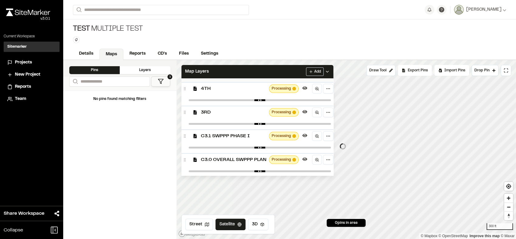
click at [256, 162] on span "C3.0 OVERALL SWPPP PLAN" at bounding box center [234, 159] width 66 height 7
click at [236, 91] on span "4TH" at bounding box center [234, 88] width 66 height 7
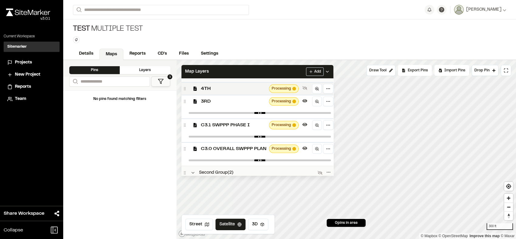
click at [239, 105] on span "3RD" at bounding box center [234, 101] width 66 height 7
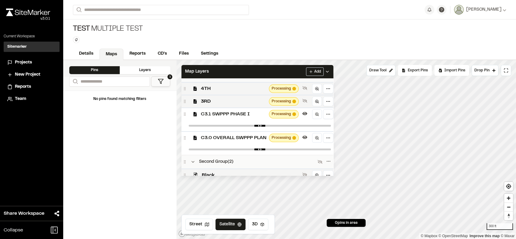
click at [240, 116] on span "C3.1 SWPPP PHASE I" at bounding box center [234, 114] width 66 height 7
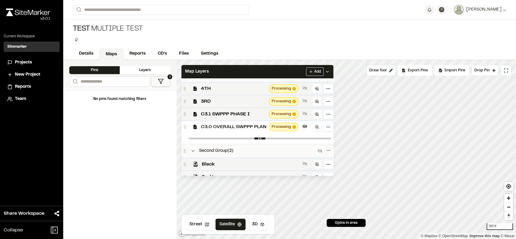
click at [240, 123] on div "C3.0 OVERALL SWPPP PLAN Processing" at bounding box center [257, 126] width 152 height 13
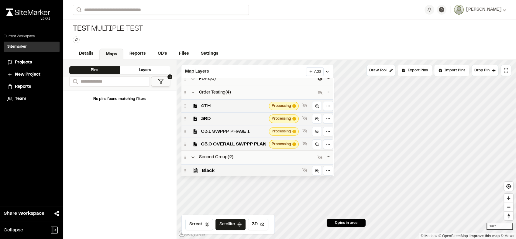
scroll to position [32, 0]
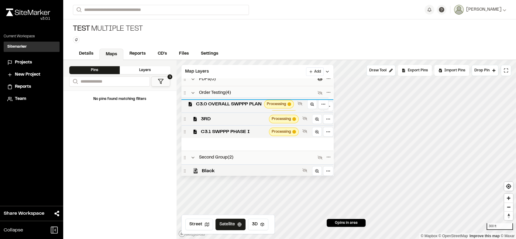
drag, startPoint x: 238, startPoint y: 148, endPoint x: 233, endPoint y: 108, distance: 40.1
click at [233, 108] on span "C3.0 OVERALL SWPPP PLAN" at bounding box center [229, 104] width 66 height 7
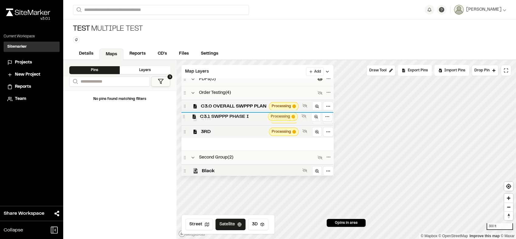
drag, startPoint x: 241, startPoint y: 144, endPoint x: 240, endPoint y: 117, distance: 27.7
click at [240, 117] on span "C3.1 SWPPP PHASE I" at bounding box center [233, 116] width 66 height 7
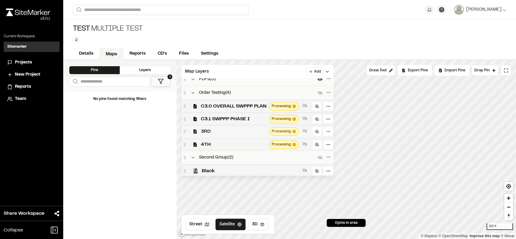
click at [237, 131] on span "3RD" at bounding box center [234, 131] width 66 height 7
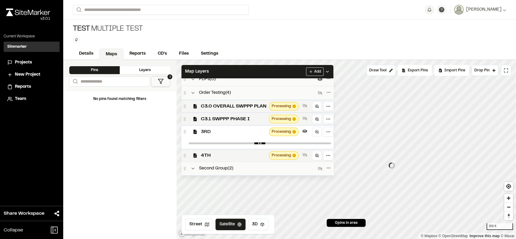
click at [236, 132] on span "3RD" at bounding box center [234, 131] width 66 height 7
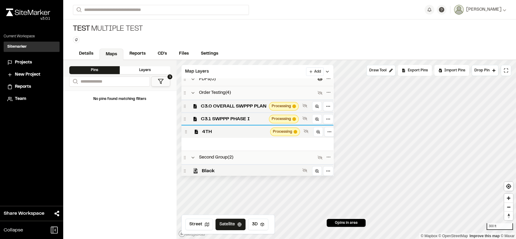
drag, startPoint x: 235, startPoint y: 141, endPoint x: 236, endPoint y: 128, distance: 12.5
click at [236, 128] on div "4TH Processing" at bounding box center [259, 131] width 152 height 13
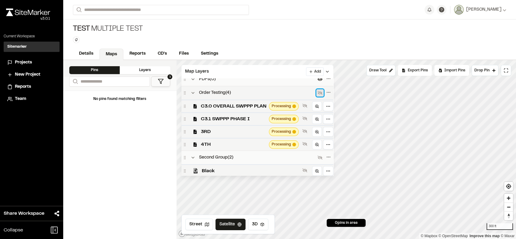
click at [318, 94] on icon at bounding box center [320, 93] width 5 height 4
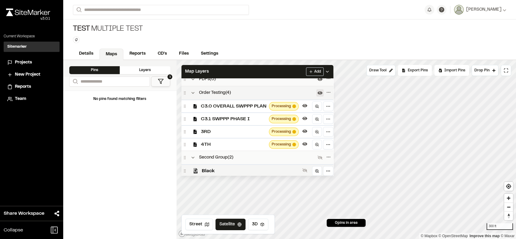
click at [248, 146] on span "4TH" at bounding box center [234, 144] width 66 height 7
click at [248, 105] on span "C3.0 OVERALL SWPPP PLAN" at bounding box center [234, 106] width 66 height 7
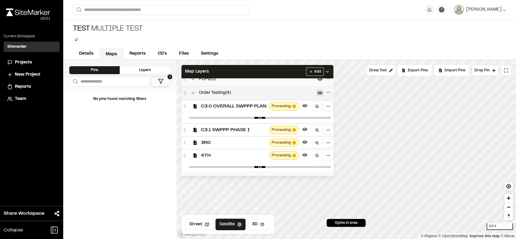
click at [248, 105] on span "C3.0 OVERALL SWPPP PLAN" at bounding box center [234, 106] width 66 height 7
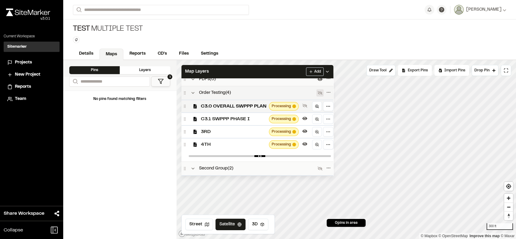
click at [248, 115] on div "C3.1 SWPPP PHASE I Processing" at bounding box center [257, 118] width 152 height 13
click at [248, 118] on span "C3.1 SWPPP PHASE I" at bounding box center [234, 118] width 66 height 7
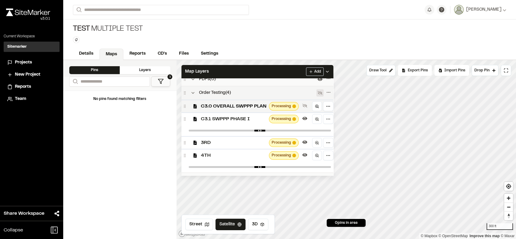
click at [250, 122] on span "C3.1 SWPPP PHASE I" at bounding box center [234, 118] width 66 height 7
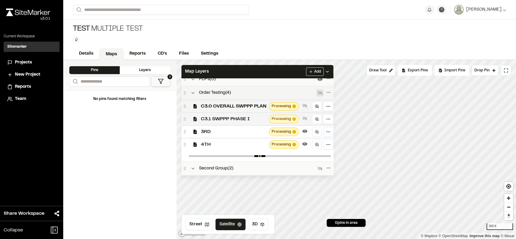
click at [241, 122] on span "C3.1 SWPPP PHASE I" at bounding box center [234, 118] width 66 height 7
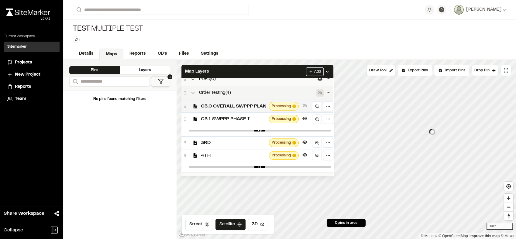
click at [248, 101] on div "C3.0 OVERALL SWPPP PLAN Processing" at bounding box center [257, 106] width 152 height 13
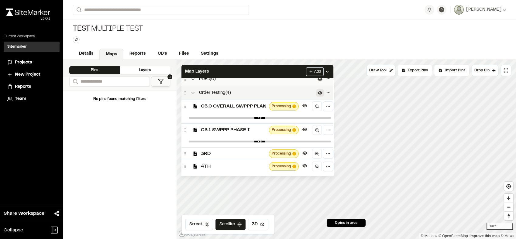
click at [254, 110] on span "C3.0 OVERALL SWPPP PLAN" at bounding box center [234, 106] width 66 height 7
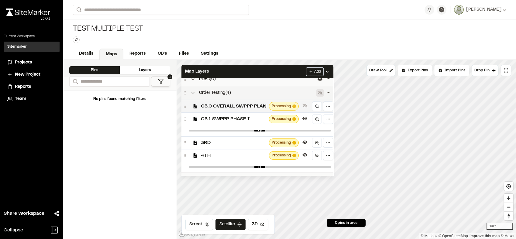
click at [254, 110] on span "C3.0 OVERALL SWPPP PLAN" at bounding box center [234, 106] width 66 height 7
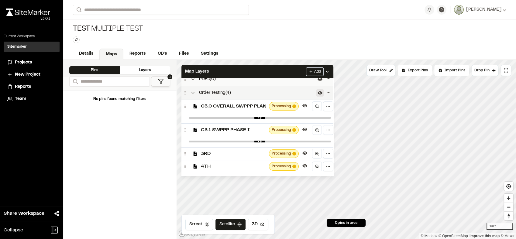
click at [254, 110] on span "C3.0 OVERALL SWPPP PLAN" at bounding box center [234, 106] width 66 height 7
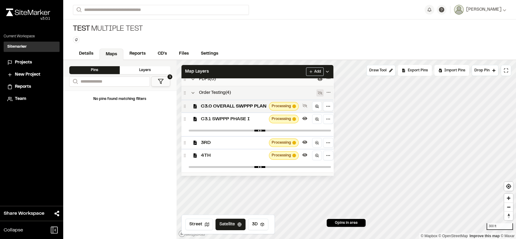
click at [250, 119] on span "C3.1 SWPPP PHASE I" at bounding box center [234, 118] width 66 height 7
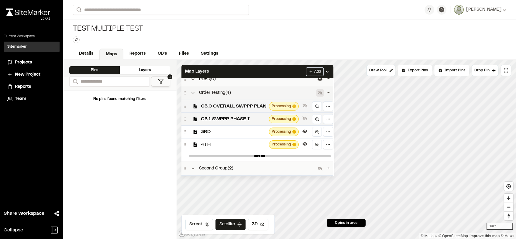
click at [253, 109] on span "C3.0 OVERALL SWPPP PLAN" at bounding box center [234, 106] width 66 height 7
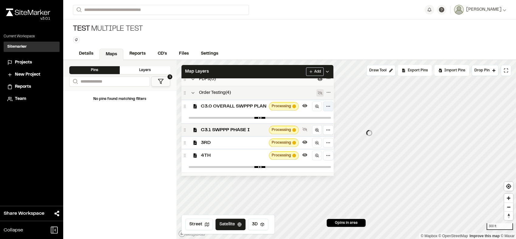
click at [330, 109] on html "**********" at bounding box center [258, 119] width 516 height 239
click at [307, 120] on div "Edit" at bounding box center [306, 120] width 50 height 10
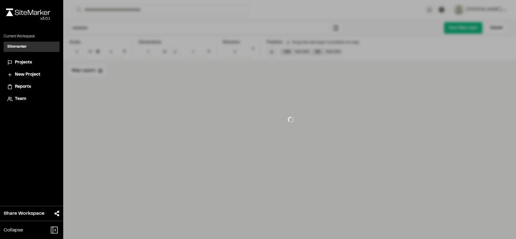
type input "**********"
type input "****"
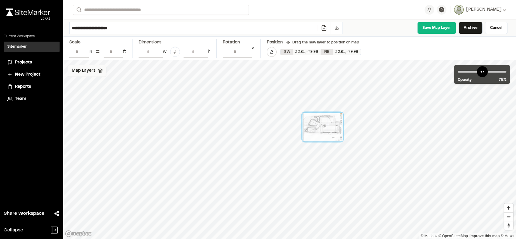
click at [92, 75] on div "Map Layers" at bounding box center [87, 71] width 38 height 12
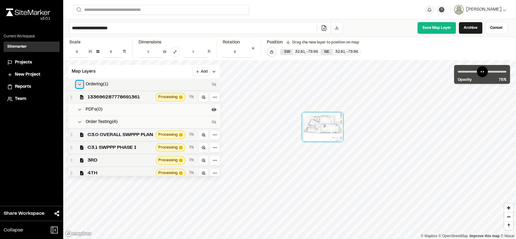
click at [79, 85] on icon at bounding box center [79, 84] width 5 height 5
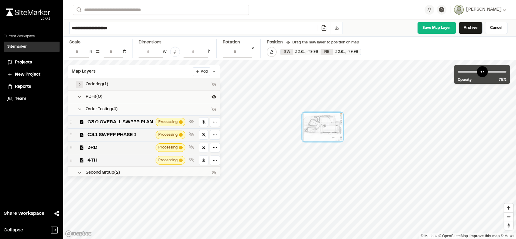
click at [121, 158] on span "4TH" at bounding box center [121, 160] width 66 height 7
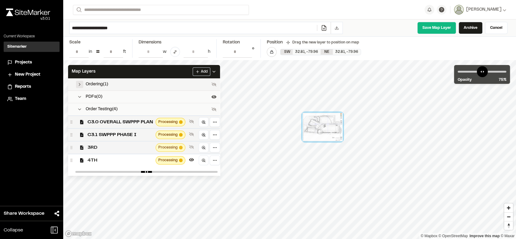
click at [115, 147] on span "3RD" at bounding box center [121, 147] width 66 height 7
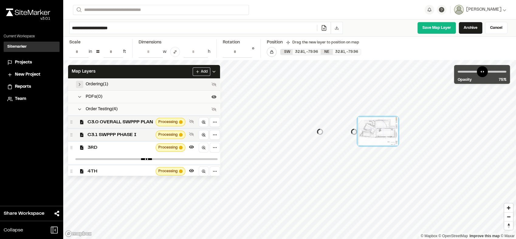
drag, startPoint x: 318, startPoint y: 128, endPoint x: 374, endPoint y: 132, distance: 55.5
click at [374, 132] on div at bounding box center [378, 131] width 40 height 29
click at [124, 136] on span "C3.1 SWPPP PHASE I" at bounding box center [121, 134] width 66 height 7
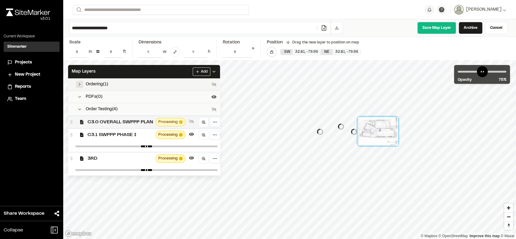
click at [129, 122] on span "C3.0 OVERALL SWPPP PLAN" at bounding box center [121, 122] width 66 height 7
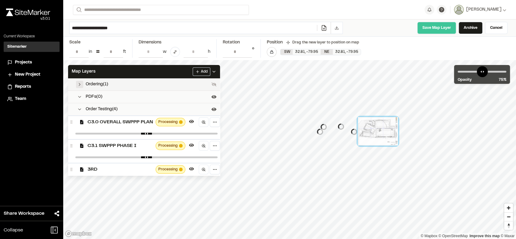
click at [425, 25] on link "Save Map Layer" at bounding box center [436, 28] width 39 height 12
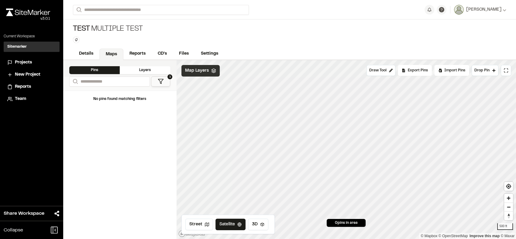
click at [196, 74] on span "Map Layers" at bounding box center [197, 70] width 24 height 7
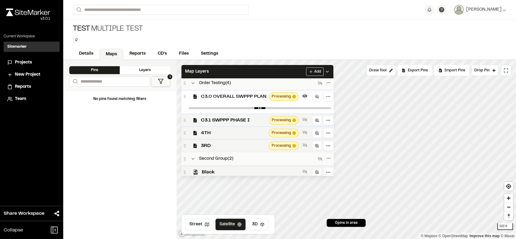
scroll to position [43, 0]
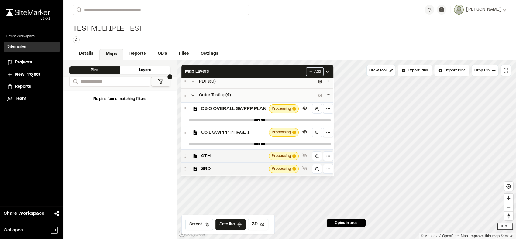
scroll to position [34, 0]
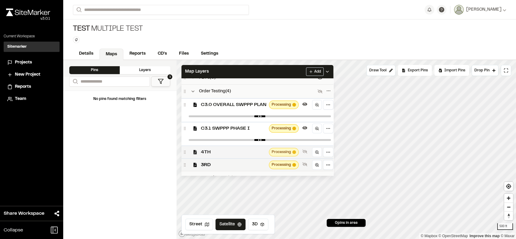
click at [241, 153] on span "4TH" at bounding box center [234, 152] width 66 height 7
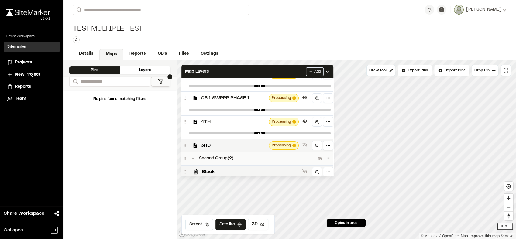
scroll to position [65, 0]
click at [237, 146] on span "3RD" at bounding box center [234, 144] width 66 height 7
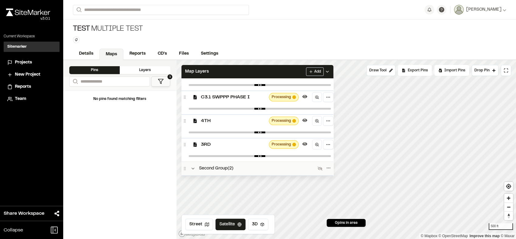
click at [242, 150] on div "3RD Processing" at bounding box center [257, 144] width 152 height 13
click at [240, 125] on span "4TH" at bounding box center [234, 120] width 66 height 7
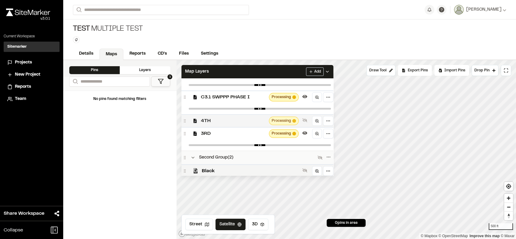
click at [240, 125] on span "4TH" at bounding box center [234, 120] width 66 height 7
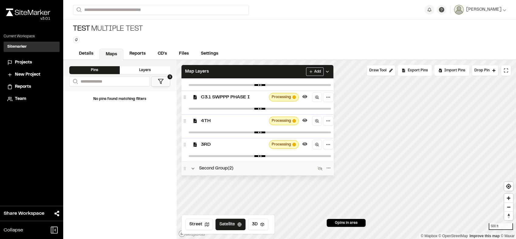
click at [242, 98] on span "C3.1 SWPPP PHASE I" at bounding box center [234, 97] width 66 height 7
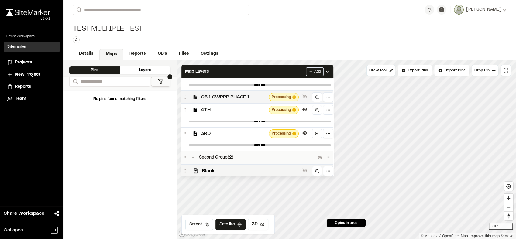
click at [242, 98] on span "C3.1 SWPPP PHASE I" at bounding box center [234, 97] width 66 height 7
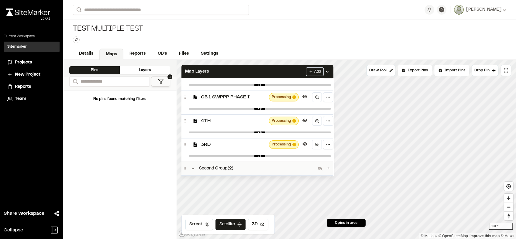
click at [242, 98] on span "C3.1 SWPPP PHASE I" at bounding box center [234, 97] width 66 height 7
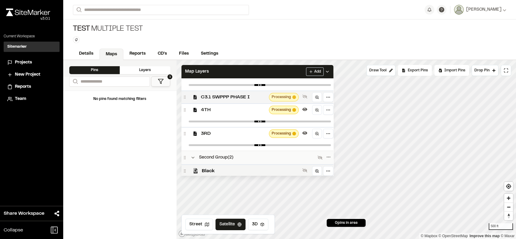
click at [242, 98] on span "C3.1 SWPPP PHASE I" at bounding box center [234, 97] width 66 height 7
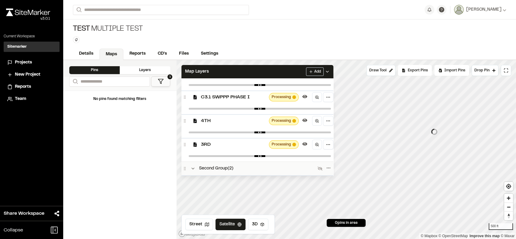
click at [233, 126] on div "4TH Processing" at bounding box center [257, 120] width 152 height 13
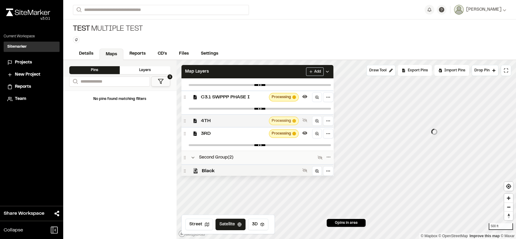
click at [233, 126] on div "4TH Processing" at bounding box center [257, 120] width 152 height 13
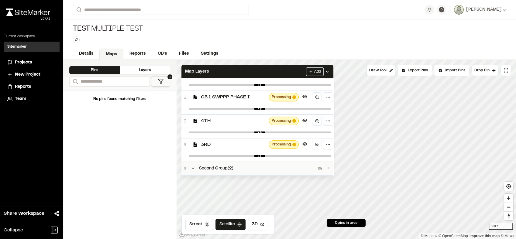
click at [236, 94] on div "C3.1 SWPPP PHASE I Processing" at bounding box center [257, 97] width 152 height 13
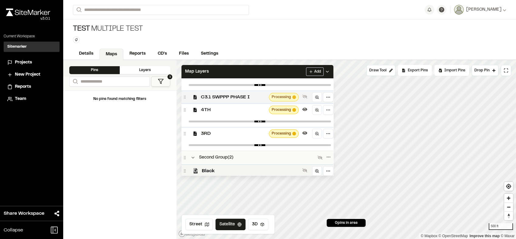
click at [236, 94] on div "C3.1 SWPPP PHASE I Processing" at bounding box center [257, 97] width 152 height 13
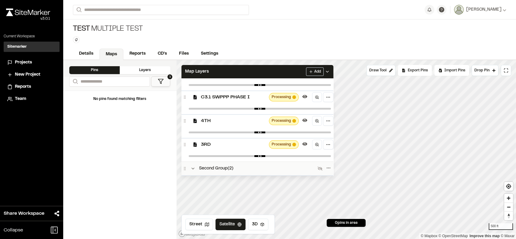
scroll to position [38, 0]
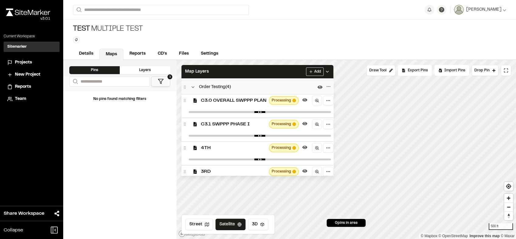
click at [245, 102] on span "C3.0 OVERALL SWPPP PLAN" at bounding box center [234, 100] width 66 height 7
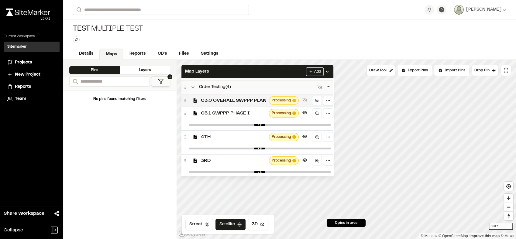
click at [245, 102] on span "C3.0 OVERALL SWPPP PLAN" at bounding box center [234, 100] width 66 height 7
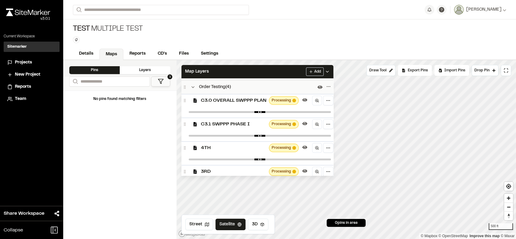
click at [247, 127] on span "C3.1 SWPPP PHASE I" at bounding box center [234, 124] width 66 height 7
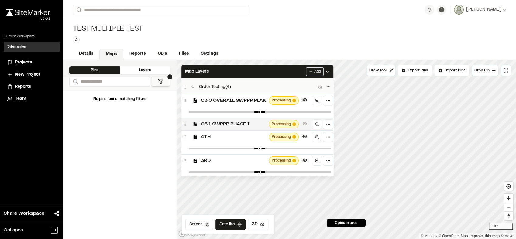
click at [247, 127] on span "C3.1 SWPPP PHASE I" at bounding box center [234, 124] width 66 height 7
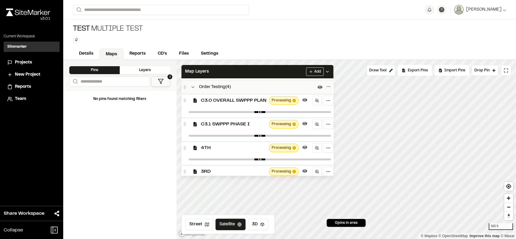
click at [262, 124] on span "C3.1 SWPPP PHASE I" at bounding box center [234, 124] width 66 height 7
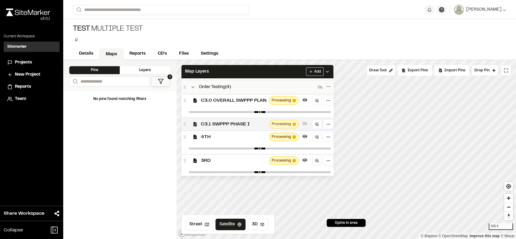
click at [262, 124] on span "C3.1 SWPPP PHASE I" at bounding box center [234, 124] width 66 height 7
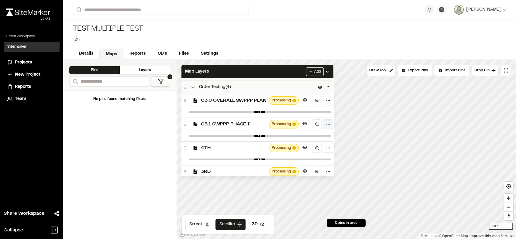
click at [328, 123] on html "**********" at bounding box center [258, 119] width 516 height 239
click at [304, 139] on div "Edit" at bounding box center [306, 138] width 50 height 10
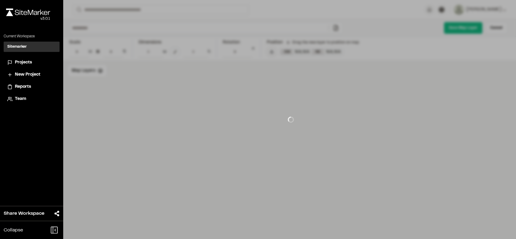
type input "**********"
type input "****"
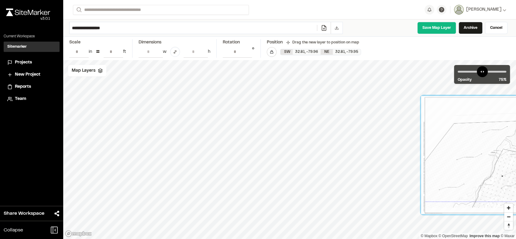
drag, startPoint x: 289, startPoint y: 142, endPoint x: 504, endPoint y: 148, distance: 214.6
drag, startPoint x: 417, startPoint y: 53, endPoint x: 388, endPoint y: 56, distance: 28.4
click at [388, 56] on div "**********" at bounding box center [289, 48] width 453 height 23
click at [85, 75] on div "Map Layers" at bounding box center [87, 71] width 38 height 12
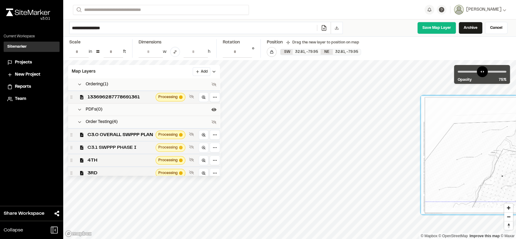
scroll to position [10, 0]
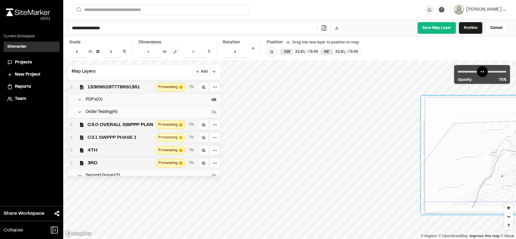
click at [124, 139] on span "C3.1 SWPPP PHASE I" at bounding box center [121, 137] width 66 height 7
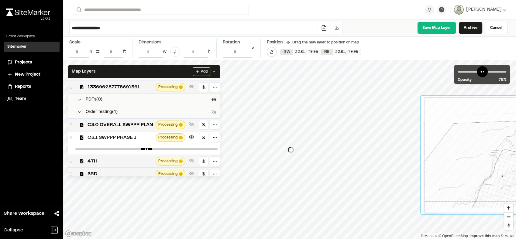
click at [123, 159] on span "4TH" at bounding box center [121, 161] width 66 height 7
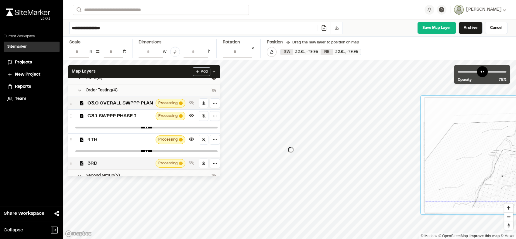
click at [123, 161] on span "3RD" at bounding box center [121, 163] width 66 height 7
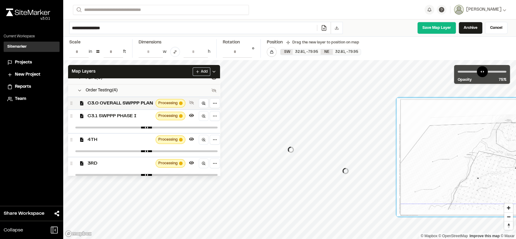
drag, startPoint x: 452, startPoint y: 148, endPoint x: 428, endPoint y: 150, distance: 24.4
click at [428, 150] on div at bounding box center [480, 157] width 166 height 118
click at [427, 29] on link "Save Map Layer" at bounding box center [436, 28] width 39 height 12
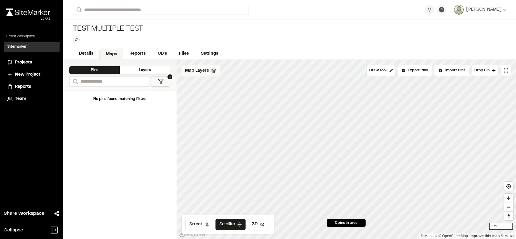
click at [215, 73] on div "Map Layers" at bounding box center [200, 71] width 38 height 12
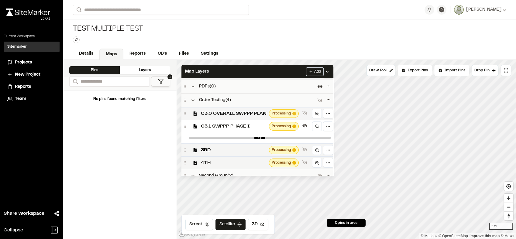
scroll to position [25, 0]
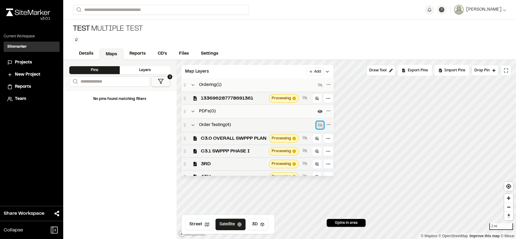
click at [320, 127] on icon at bounding box center [320, 125] width 5 height 5
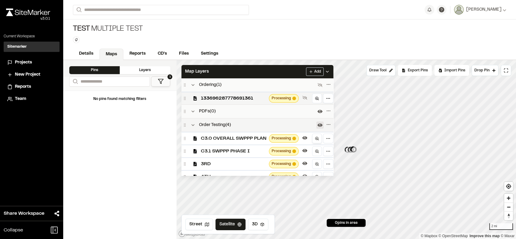
click at [318, 139] on icon at bounding box center [317, 138] width 4 height 4
click at [516, 139] on html "**********" at bounding box center [258, 119] width 516 height 239
click at [316, 127] on button at bounding box center [319, 125] width 7 height 7
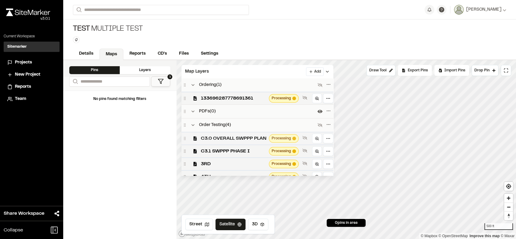
click at [253, 139] on span "C3.0 OVERALL SWPPP PLAN" at bounding box center [234, 138] width 66 height 7
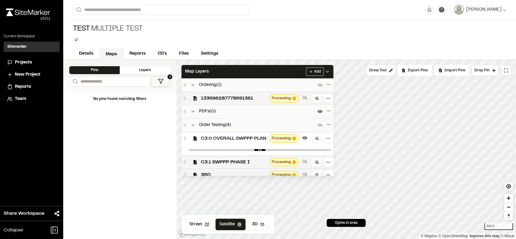
click at [253, 139] on span "C3.0 OVERALL SWPPP PLAN" at bounding box center [234, 138] width 66 height 7
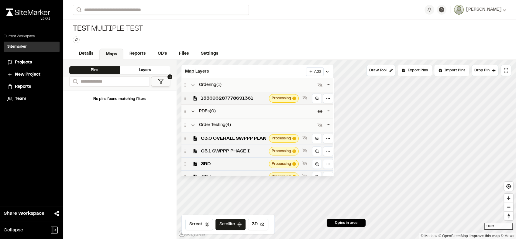
click at [255, 151] on span "C3.1 SWPPP PHASE I" at bounding box center [234, 151] width 66 height 7
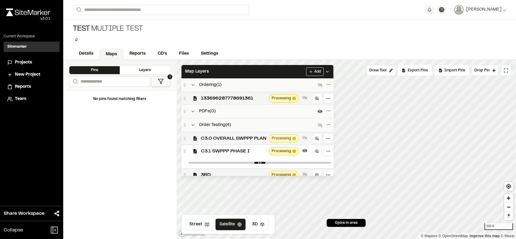
click at [252, 141] on span "C3.0 OVERALL SWPPP PLAN" at bounding box center [234, 138] width 66 height 7
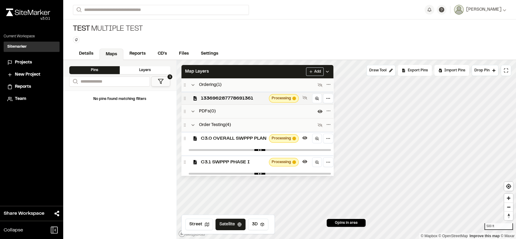
click at [337, 114] on div "Click to Drop Pin 0 pins in area Draw Tool Export Pins Available Datums Default…" at bounding box center [347, 149] width 340 height 179
click at [239, 143] on div "C3.0 OVERALL SWPPP PLAN Processing" at bounding box center [257, 138] width 152 height 13
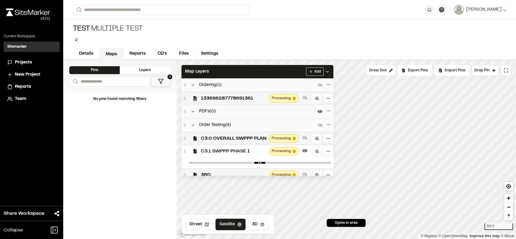
click at [238, 153] on span "C3.1 SWPPP PHASE I" at bounding box center [234, 151] width 66 height 7
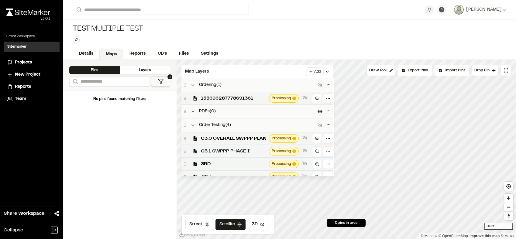
click at [238, 153] on span "C3.1 SWPPP PHASE I" at bounding box center [234, 151] width 66 height 7
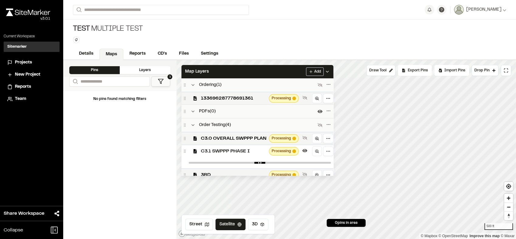
click at [238, 153] on span "C3.1 SWPPP PHASE I" at bounding box center [234, 151] width 66 height 7
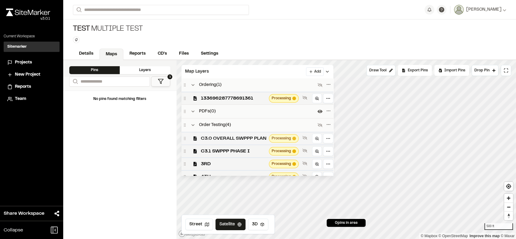
click at [245, 139] on span "C3.0 OVERALL SWPPP PLAN" at bounding box center [234, 138] width 66 height 7
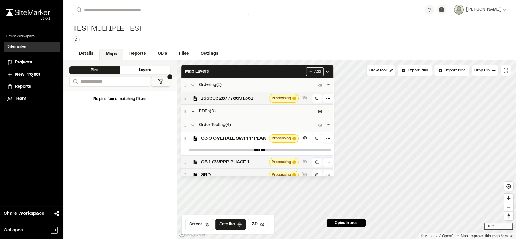
click at [245, 162] on span "C3.1 SWPPP PHASE I" at bounding box center [234, 162] width 66 height 7
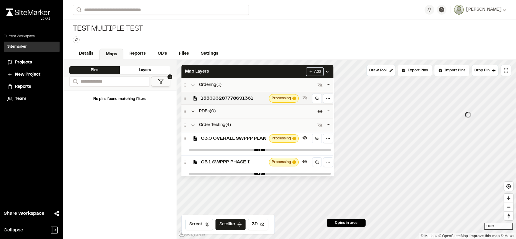
click at [245, 162] on span "C3.1 SWPPP PHASE I" at bounding box center [234, 162] width 66 height 7
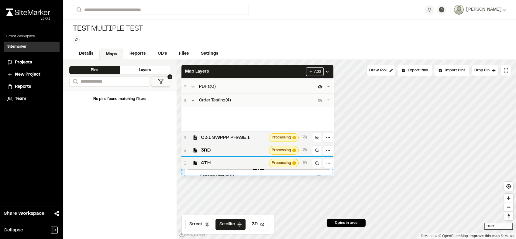
scroll to position [35, 0]
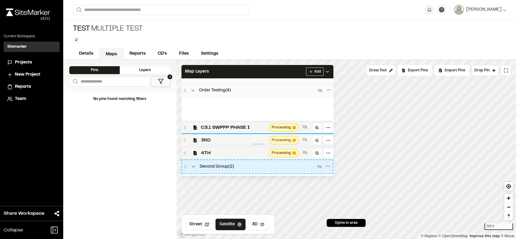
drag, startPoint x: 252, startPoint y: 141, endPoint x: 251, endPoint y: 134, distance: 6.4
click at [251, 134] on div "C3.0 OVERALL SWPPP PLAN Processing C3.1 SWPPP PHASE I Processing 3RD Processing…" at bounding box center [257, 128] width 152 height 62
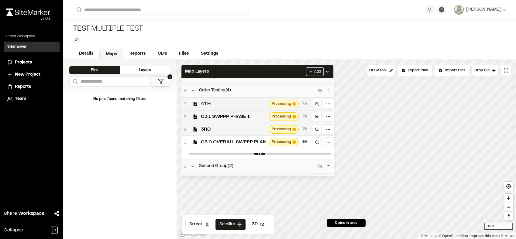
click at [243, 103] on span "4TH" at bounding box center [234, 103] width 66 height 7
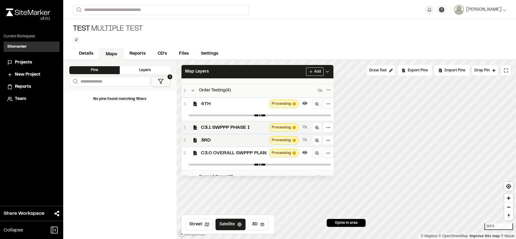
click at [243, 103] on span "4TH" at bounding box center [234, 103] width 66 height 7
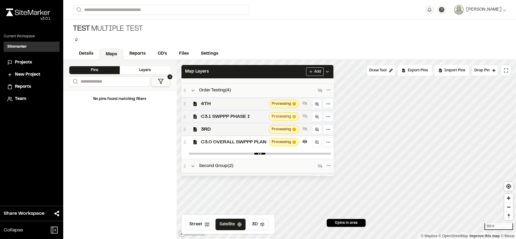
click at [244, 117] on span "C3.1 SWPPP PHASE I" at bounding box center [234, 116] width 66 height 7
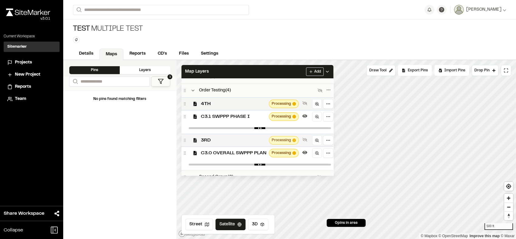
click at [242, 136] on div "3RD Processing" at bounding box center [257, 140] width 152 height 13
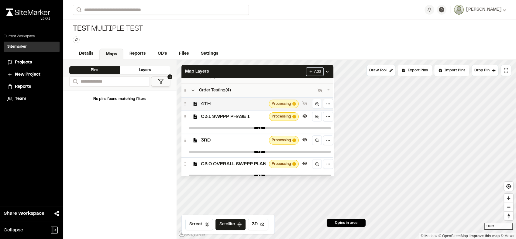
click at [252, 106] on span "4TH" at bounding box center [234, 103] width 66 height 7
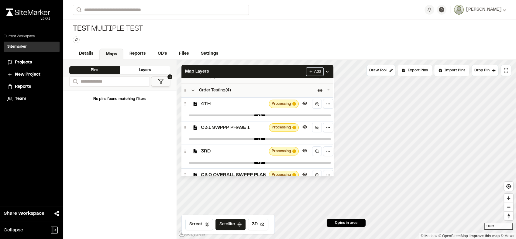
click at [244, 153] on span "3RD" at bounding box center [234, 151] width 66 height 7
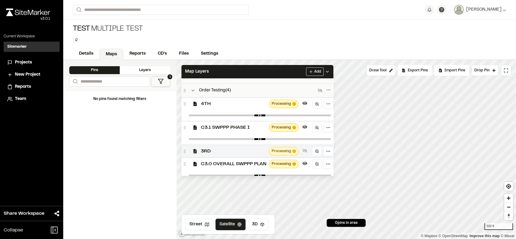
click at [244, 153] on span "3RD" at bounding box center [234, 151] width 66 height 7
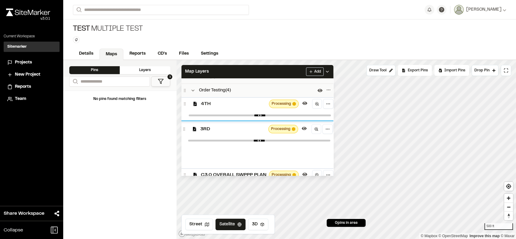
drag, startPoint x: 244, startPoint y: 153, endPoint x: 244, endPoint y: 130, distance: 22.8
click at [244, 130] on span "3RD" at bounding box center [233, 129] width 66 height 7
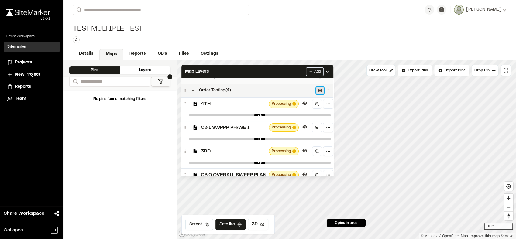
click at [322, 88] on button at bounding box center [319, 90] width 7 height 7
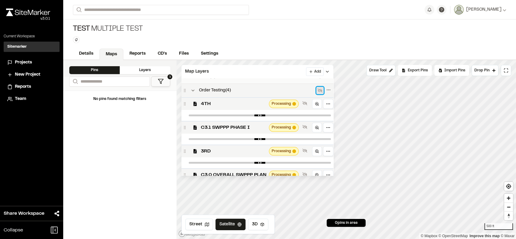
click at [320, 90] on icon at bounding box center [320, 90] width 5 height 5
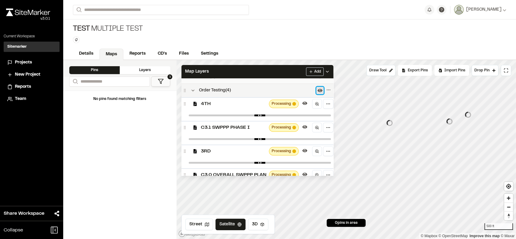
click at [320, 90] on icon at bounding box center [320, 90] width 5 height 5
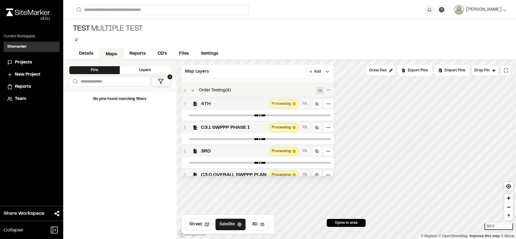
click at [248, 110] on div "4TH Processing" at bounding box center [257, 103] width 152 height 13
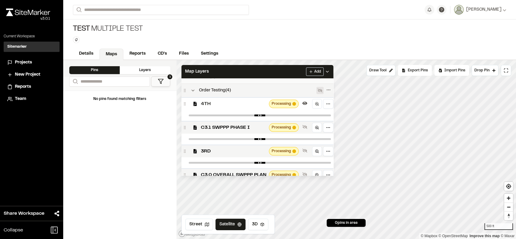
click at [248, 110] on div "4TH Processing" at bounding box center [257, 103] width 152 height 13
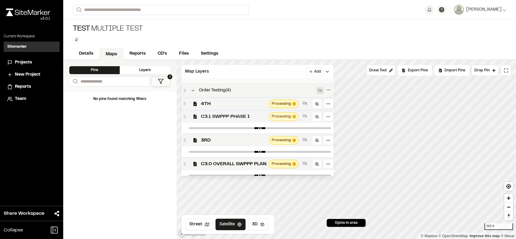
click at [248, 119] on span "C3.1 SWPPP PHASE I" at bounding box center [234, 116] width 66 height 7
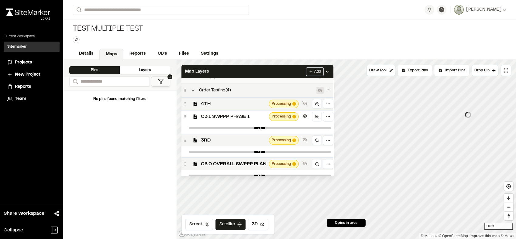
click at [248, 119] on span "C3.1 SWPPP PHASE I" at bounding box center [234, 116] width 66 height 7
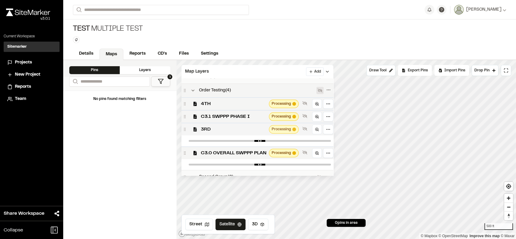
click at [246, 129] on span "3RD" at bounding box center [234, 129] width 66 height 7
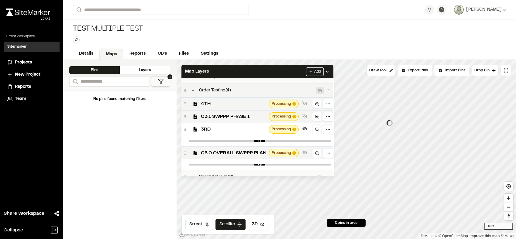
click at [246, 129] on span "3RD" at bounding box center [234, 129] width 66 height 7
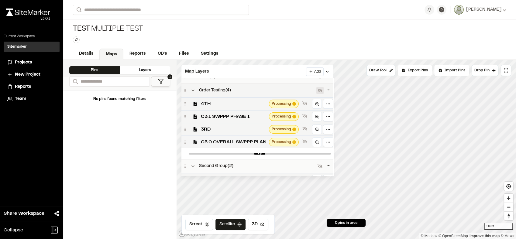
click at [243, 143] on span "C3.0 OVERALL SWPPP PLAN" at bounding box center [234, 142] width 66 height 7
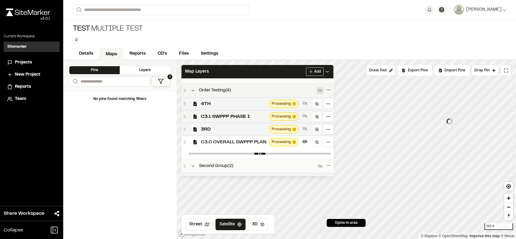
click at [243, 143] on span "C3.0 OVERALL SWPPP PLAN" at bounding box center [234, 142] width 66 height 7
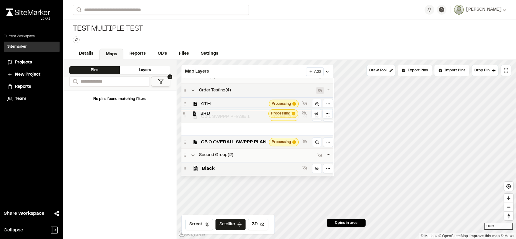
drag, startPoint x: 243, startPoint y: 129, endPoint x: 243, endPoint y: 114, distance: 15.5
click at [243, 114] on span "3RD" at bounding box center [233, 113] width 66 height 7
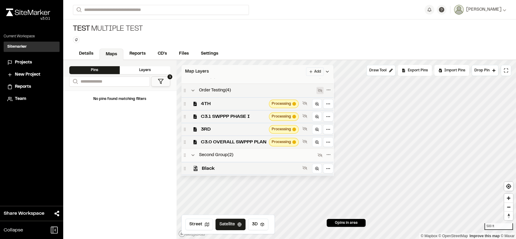
click at [287, 74] on div "Map Layers Add" at bounding box center [257, 71] width 152 height 13
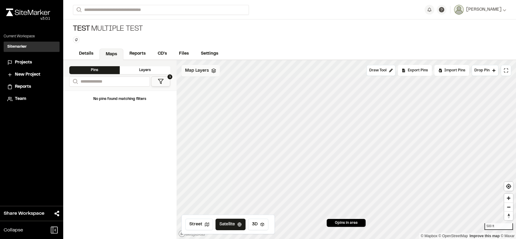
click at [193, 72] on span "Map Layers" at bounding box center [197, 70] width 24 height 7
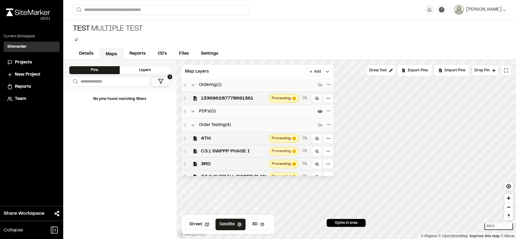
scroll to position [32, 0]
